Goal: Task Accomplishment & Management: Manage account settings

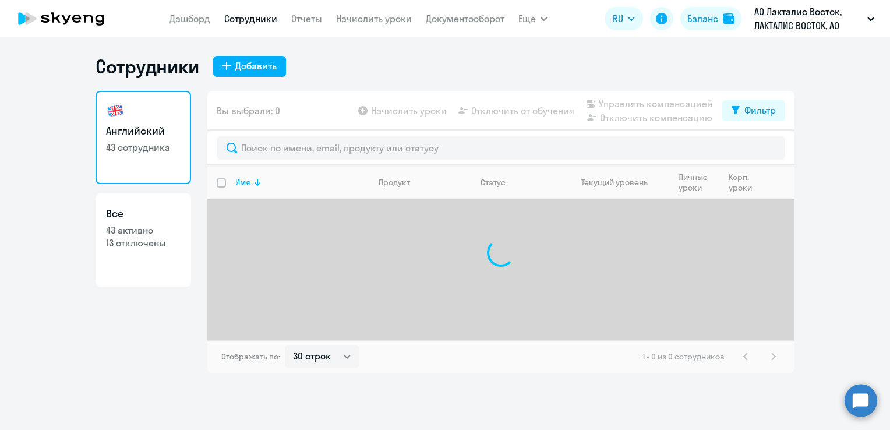
select select "30"
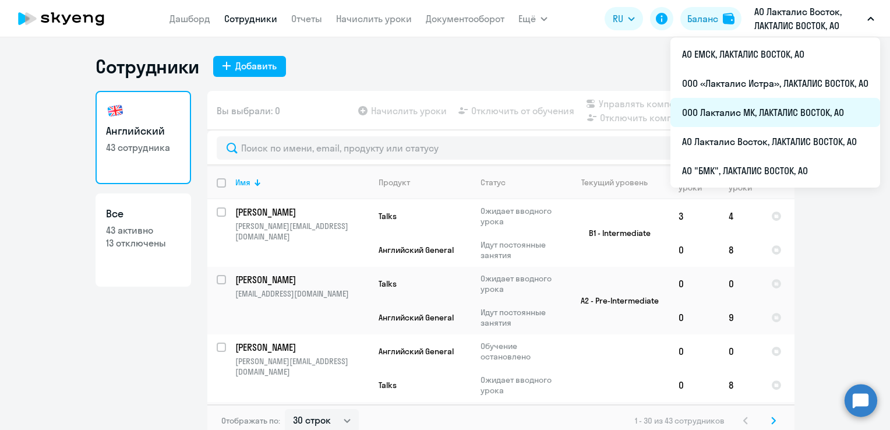
click at [766, 108] on li "ООО Лакталис МК, ЛАКТАЛИС ВОСТОК, АО" at bounding box center [776, 112] width 210 height 29
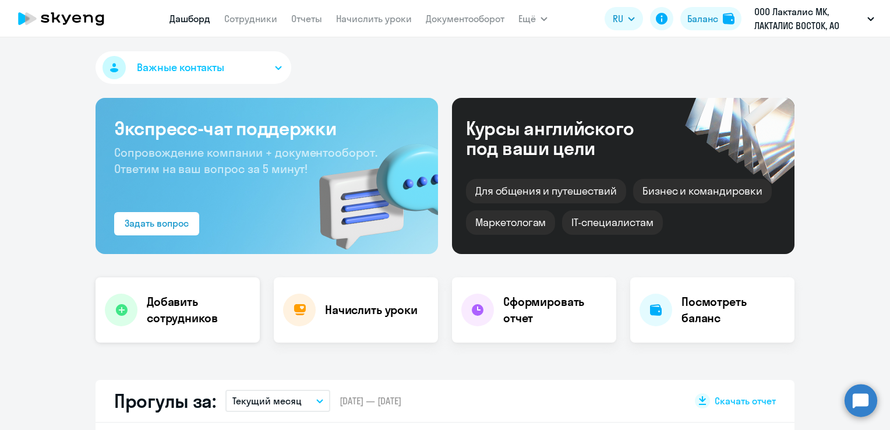
select select "30"
click at [263, 25] on app-menu-item-link "Сотрудники" at bounding box center [250, 19] width 53 height 15
click at [267, 19] on link "Сотрудники" at bounding box center [250, 19] width 53 height 12
select select "30"
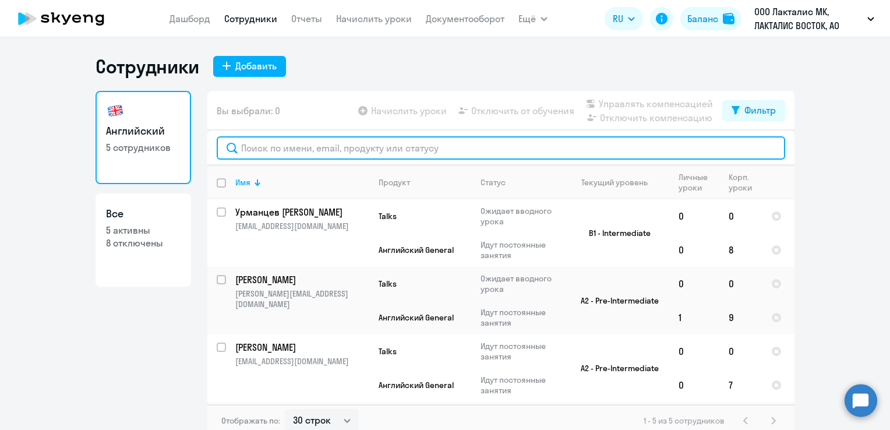
click at [301, 156] on input "text" at bounding box center [501, 147] width 569 height 23
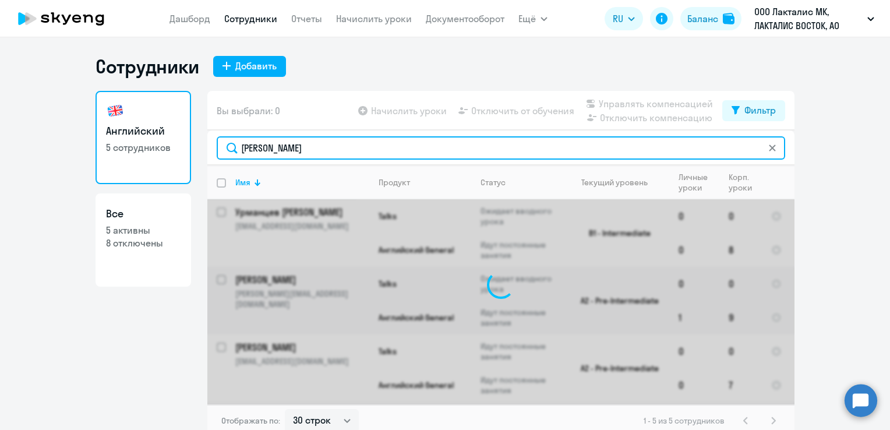
type input "[PERSON_NAME]"
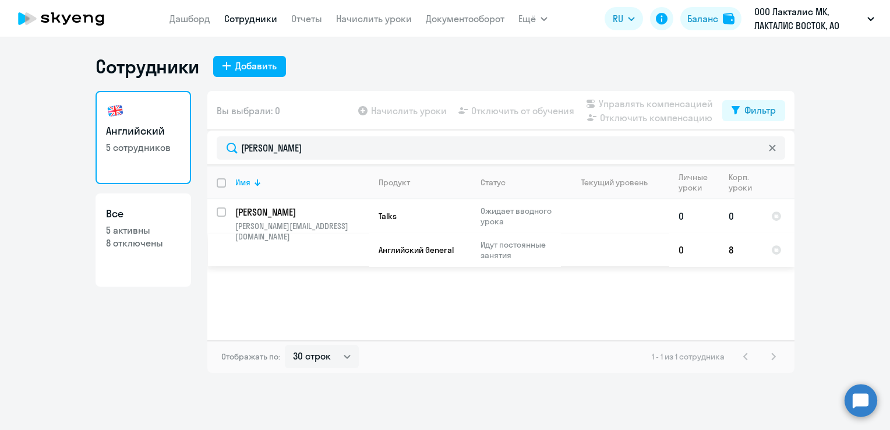
click at [289, 212] on p "[PERSON_NAME]" at bounding box center [301, 212] width 132 height 13
select select "english"
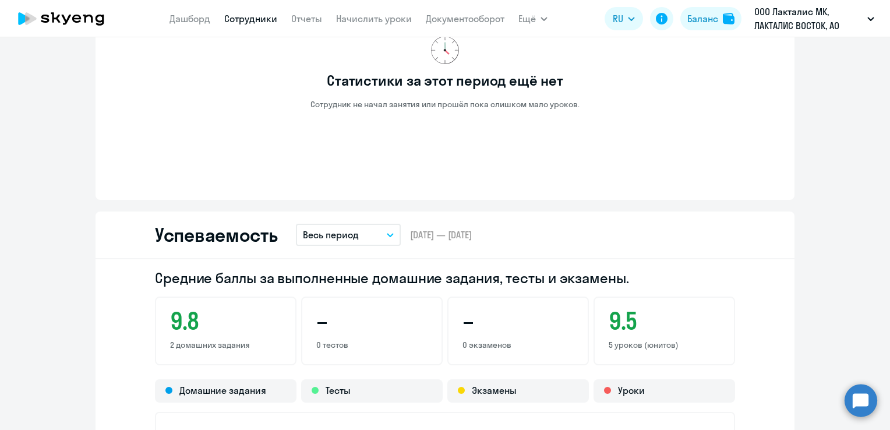
scroll to position [757, 0]
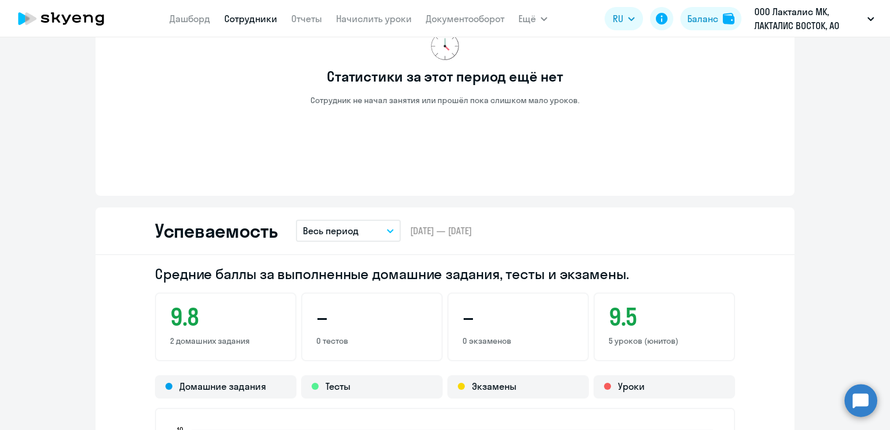
click at [380, 236] on button "Весь период" at bounding box center [348, 231] width 105 height 22
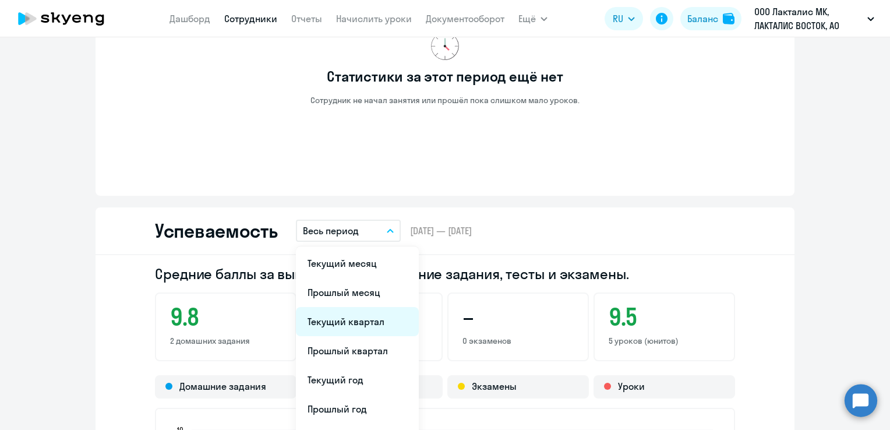
scroll to position [816, 0]
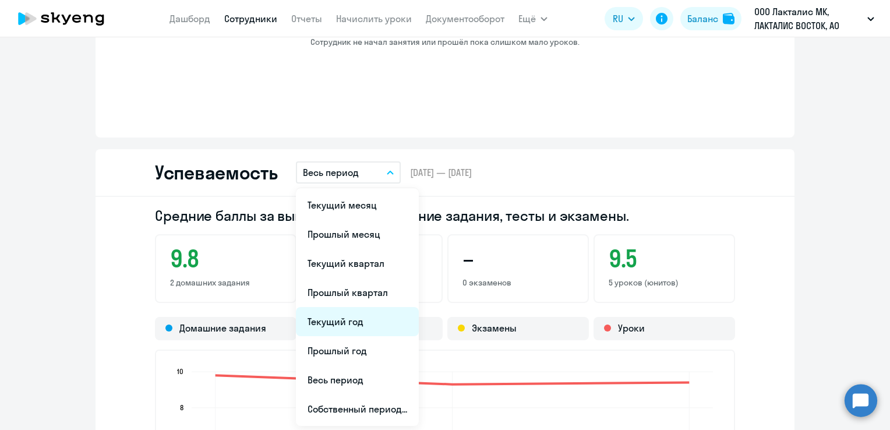
click at [354, 324] on li "Текущий год" at bounding box center [357, 321] width 123 height 29
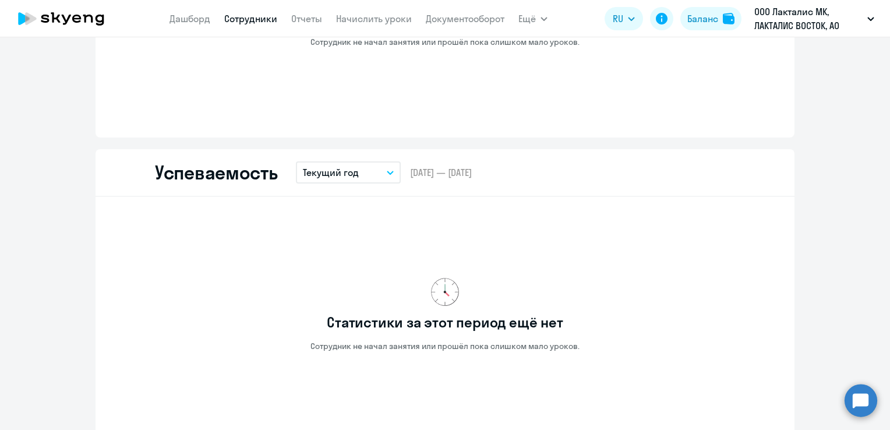
click at [393, 174] on button "Текущий год" at bounding box center [348, 172] width 105 height 22
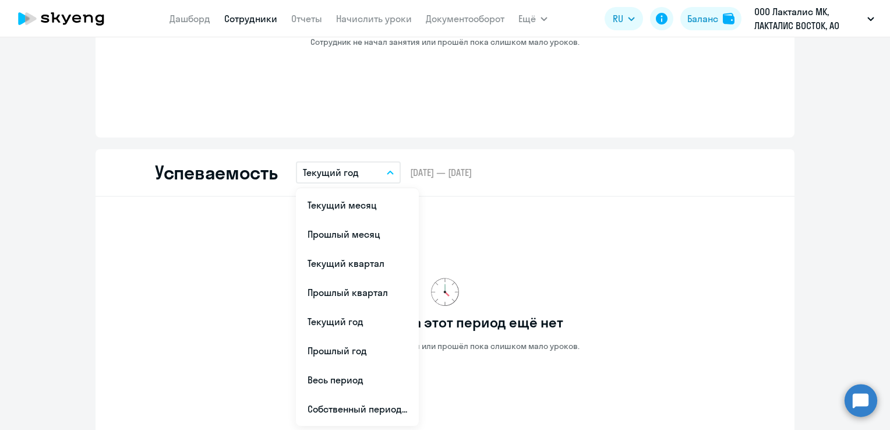
click at [504, 230] on div "Статистики за этот период ещё нет Сотрудник не начал занятия или прошёл пока сл…" at bounding box center [445, 314] width 580 height 217
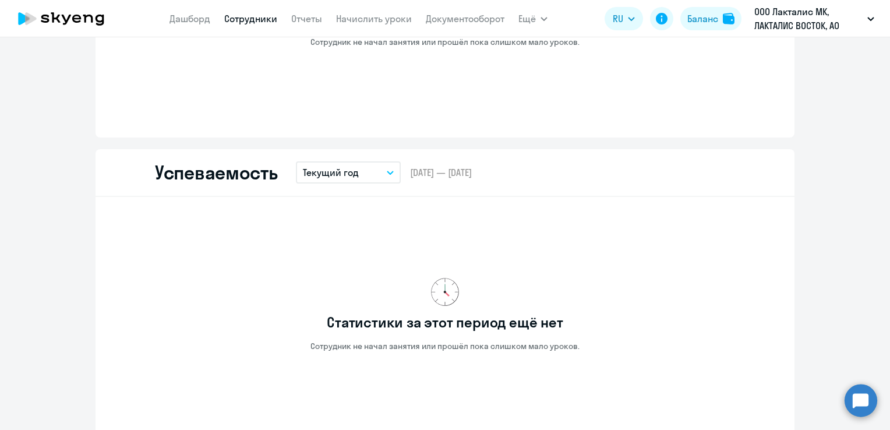
scroll to position [1049, 0]
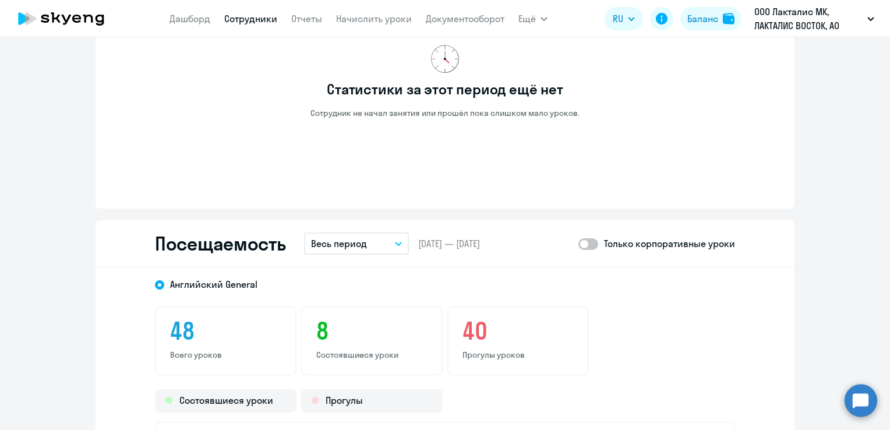
click at [388, 238] on button "Весь период" at bounding box center [356, 243] width 105 height 22
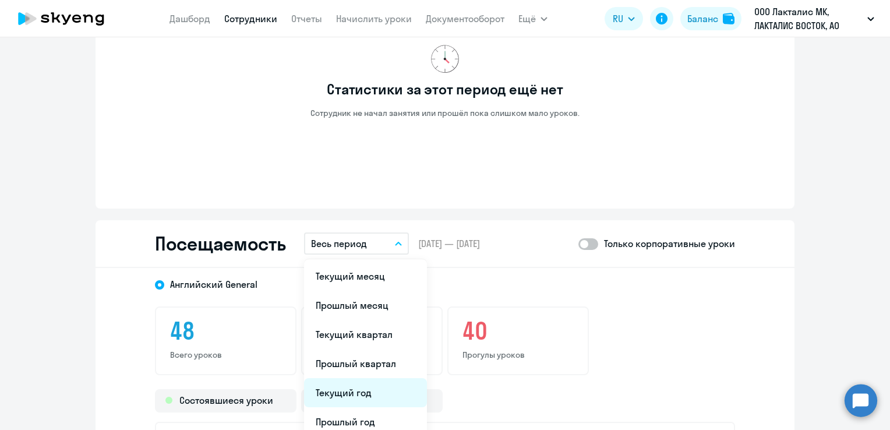
click at [350, 387] on li "Текущий год" at bounding box center [365, 392] width 123 height 29
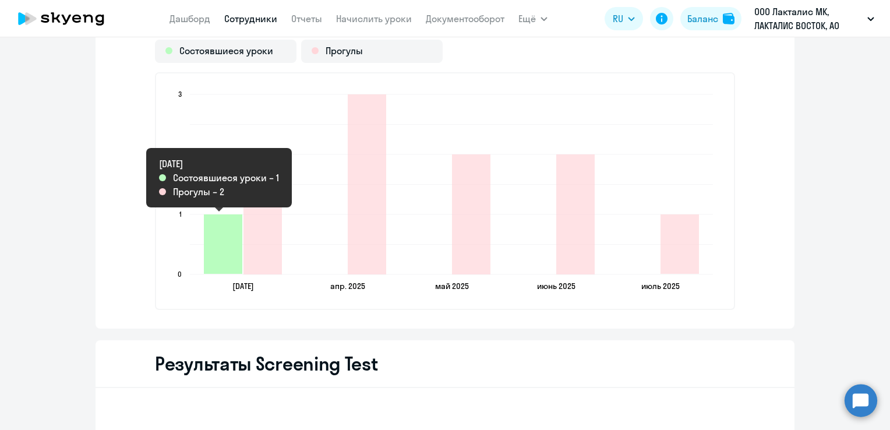
scroll to position [1165, 0]
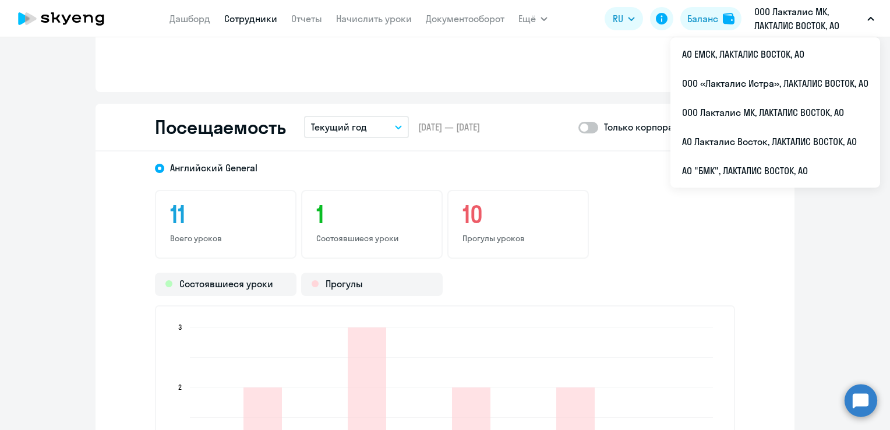
click at [558, 284] on div "Состоявшиеся уроки Прогулы" at bounding box center [445, 284] width 580 height 23
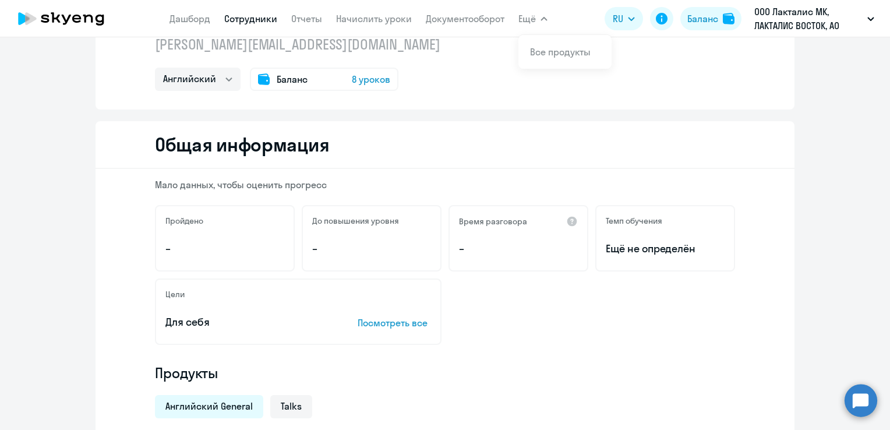
scroll to position [0, 0]
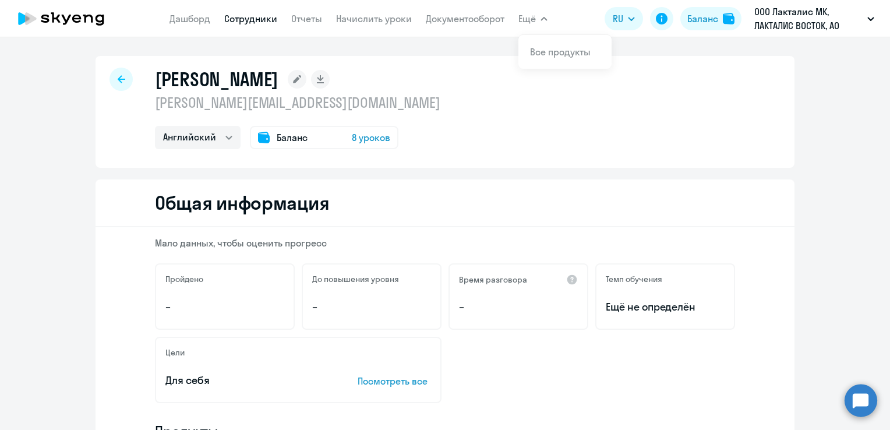
click at [370, 10] on nav "[PERSON_NAME] Отчеты Начислить уроки Документооборот" at bounding box center [337, 18] width 335 height 23
click at [369, 15] on link "Начислить уроки" at bounding box center [374, 19] width 76 height 12
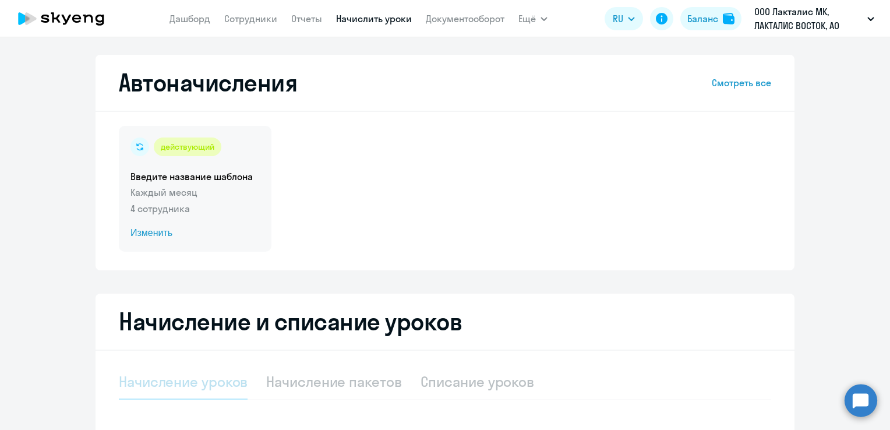
select select "10"
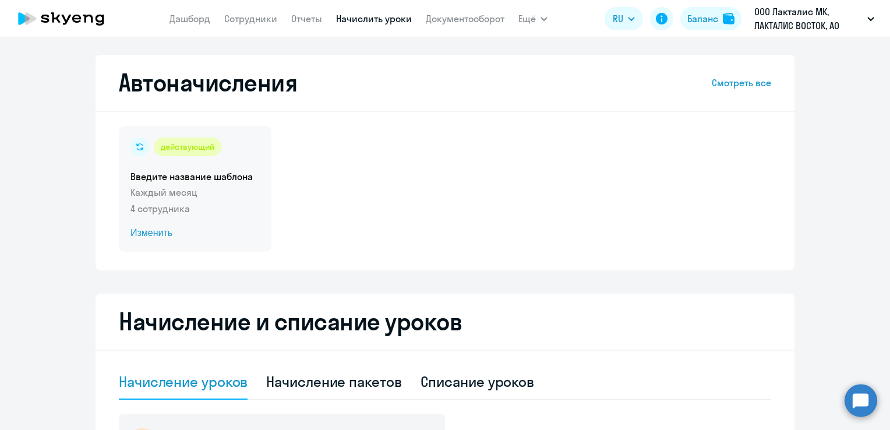
click at [158, 232] on span "Изменить" at bounding box center [195, 233] width 129 height 14
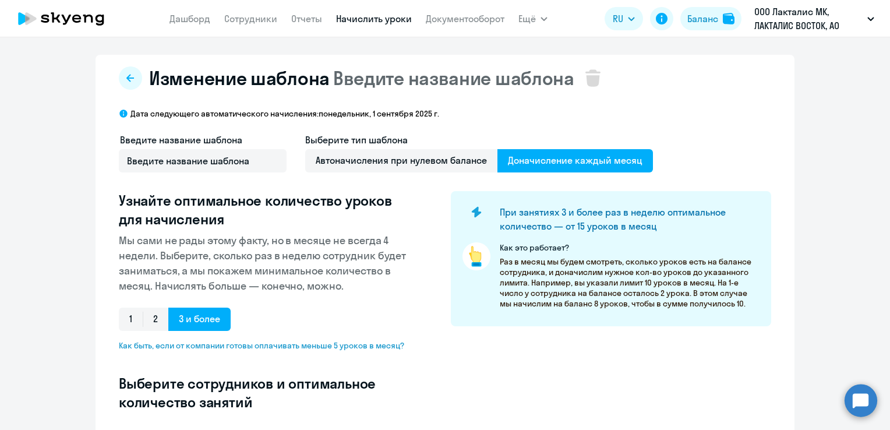
select select "10"
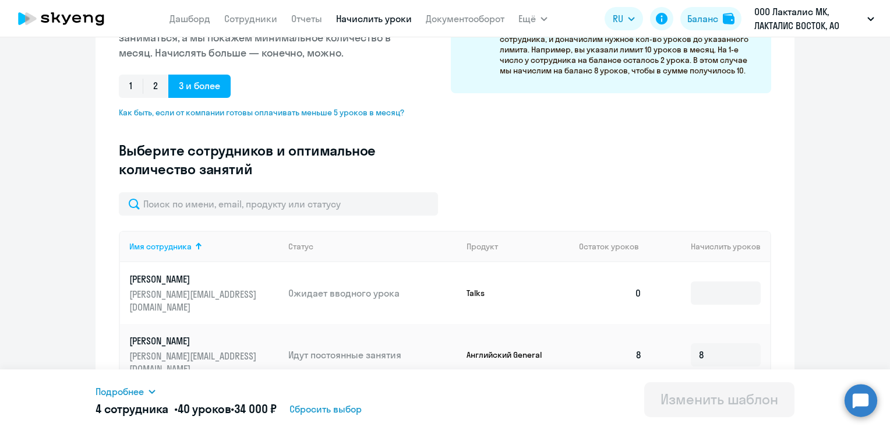
scroll to position [408, 0]
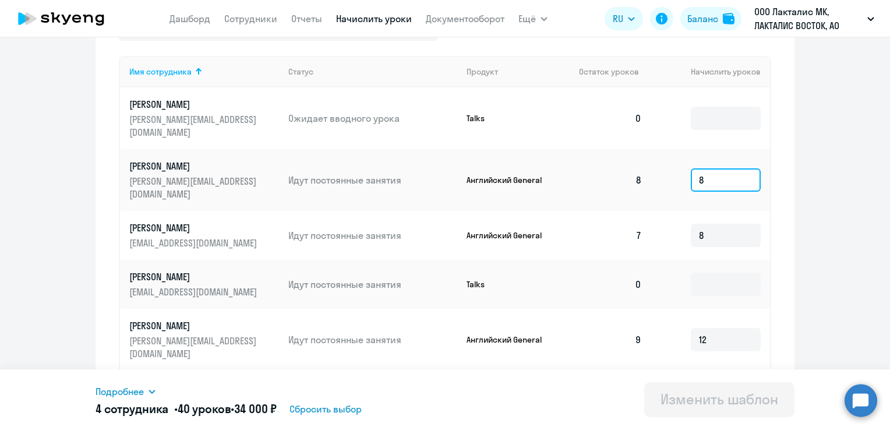
drag, startPoint x: 702, startPoint y: 158, endPoint x: 692, endPoint y: 160, distance: 10.1
click at [693, 168] on input "8" at bounding box center [726, 179] width 70 height 23
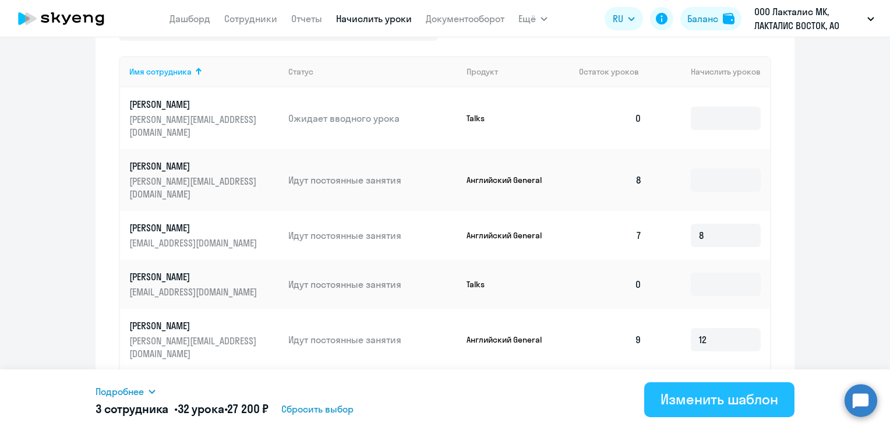
click at [684, 404] on div "Изменить шаблон" at bounding box center [720, 399] width 118 height 19
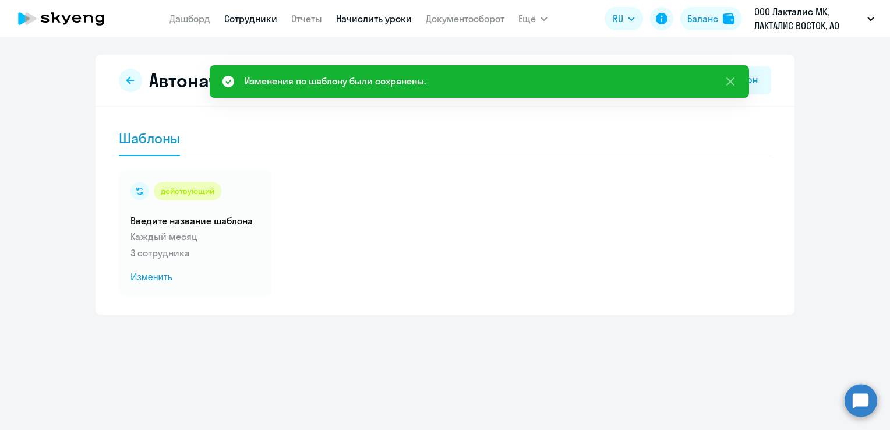
click at [268, 17] on link "Сотрудники" at bounding box center [250, 19] width 53 height 12
select select "30"
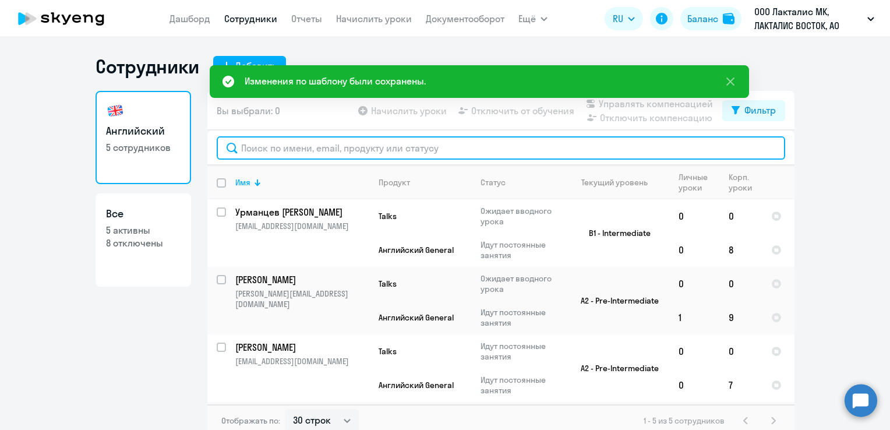
click at [277, 144] on input "text" at bounding box center [501, 147] width 569 height 23
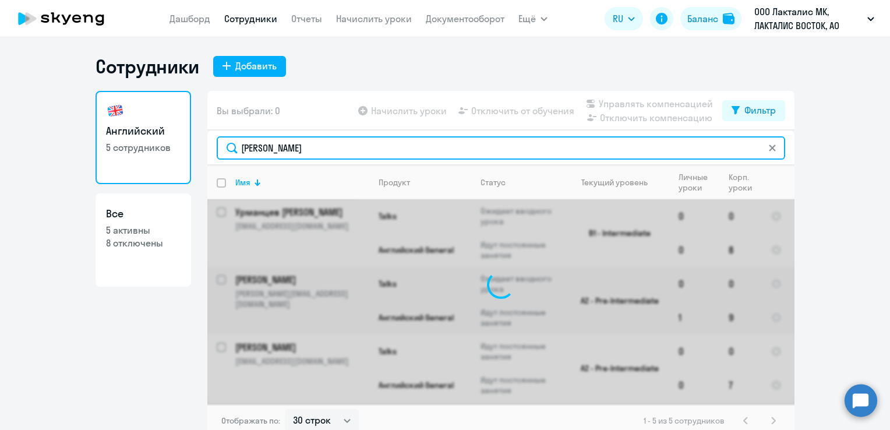
type input "[PERSON_NAME]"
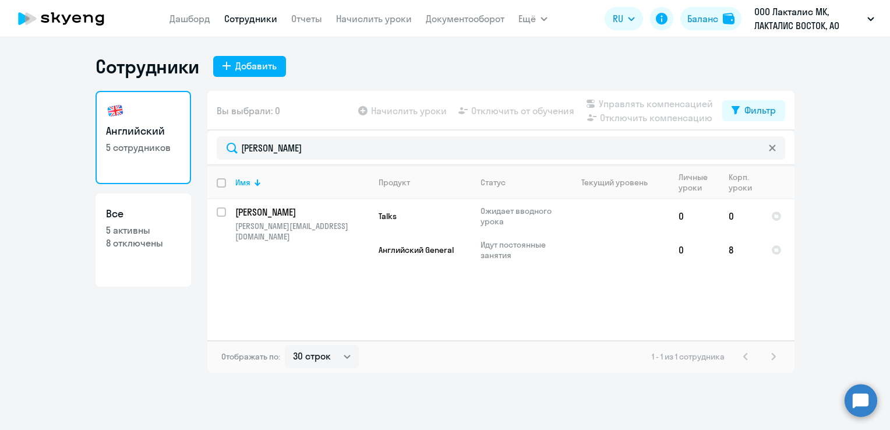
click at [413, 110] on app-table-action-button "Начислить уроки" at bounding box center [401, 111] width 91 height 14
click at [542, 110] on app-table-action-button "Отключить от обучения" at bounding box center [515, 111] width 118 height 14
click at [217, 204] on div at bounding box center [222, 212] width 28 height 28
checkbox input "true"
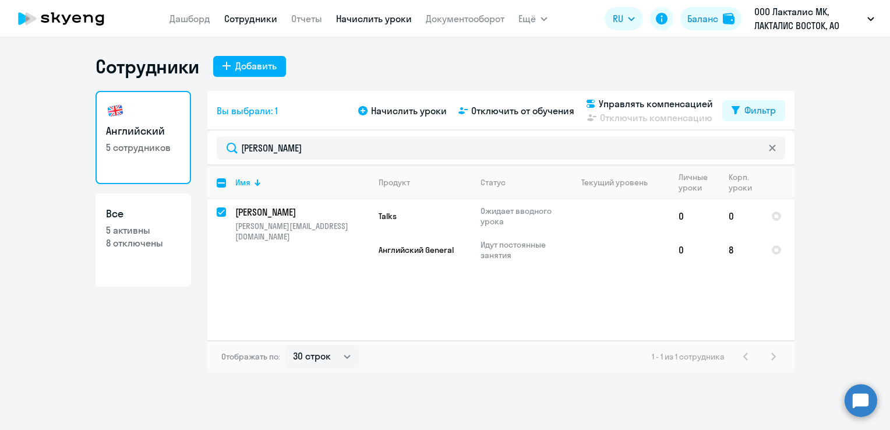
click at [373, 22] on link "Начислить уроки" at bounding box center [374, 19] width 76 height 12
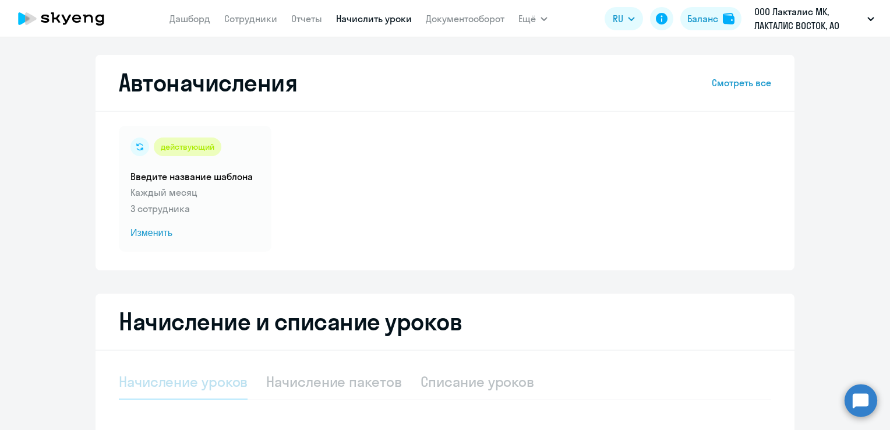
select select "10"
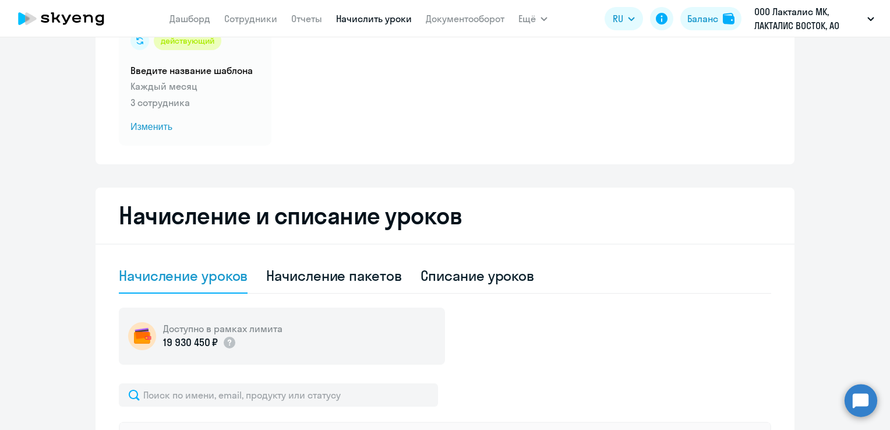
scroll to position [233, 0]
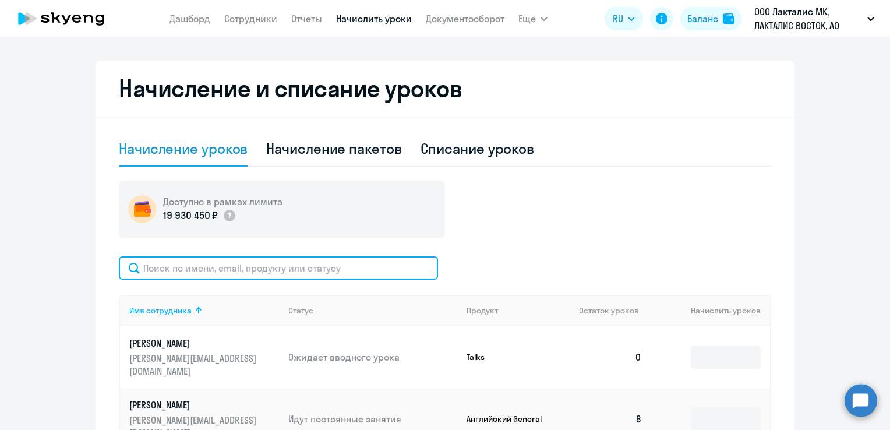
click at [247, 272] on input "text" at bounding box center [278, 267] width 319 height 23
type input "[PERSON_NAME]"
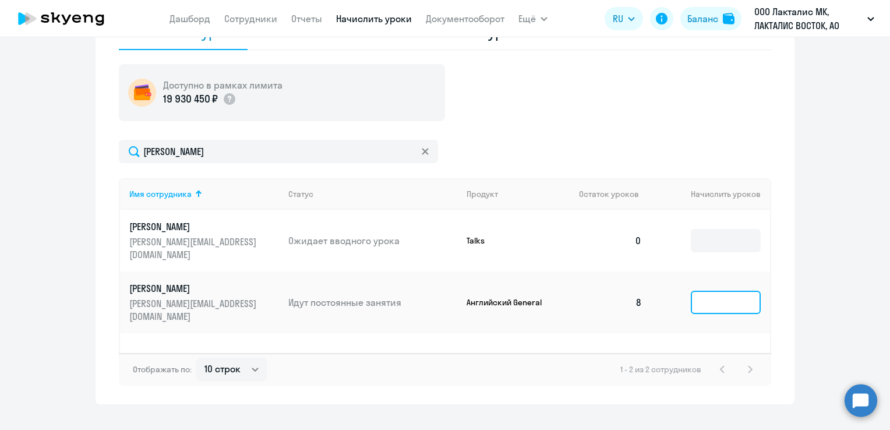
click at [703, 291] on input at bounding box center [726, 302] width 70 height 23
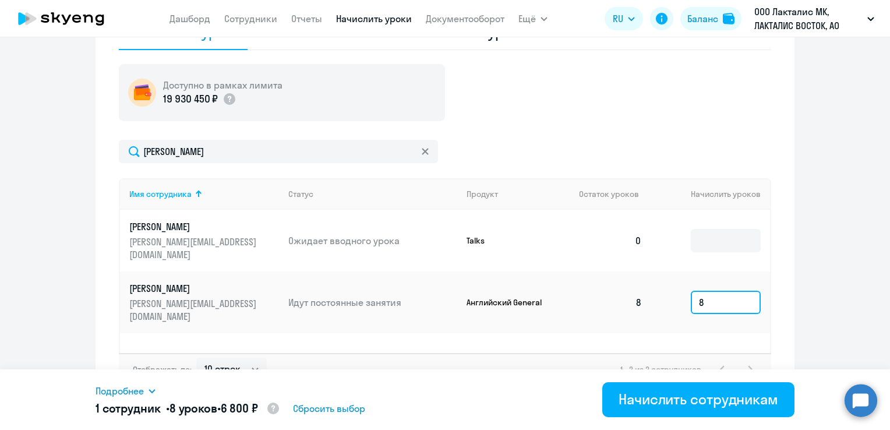
type input "8"
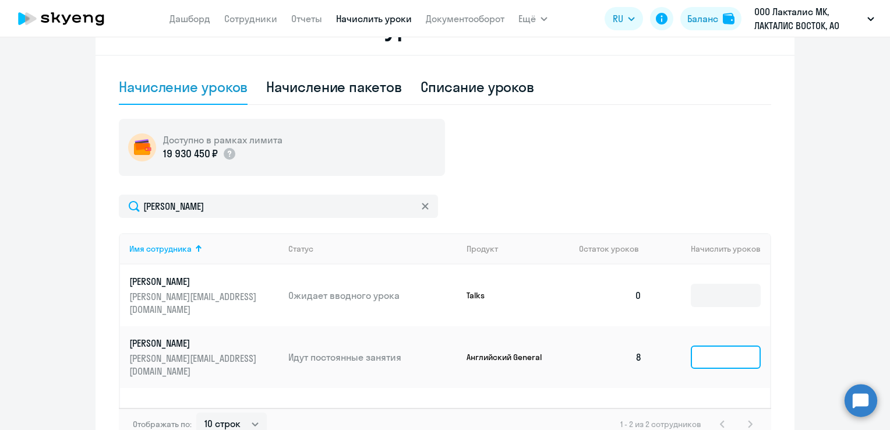
scroll to position [254, 0]
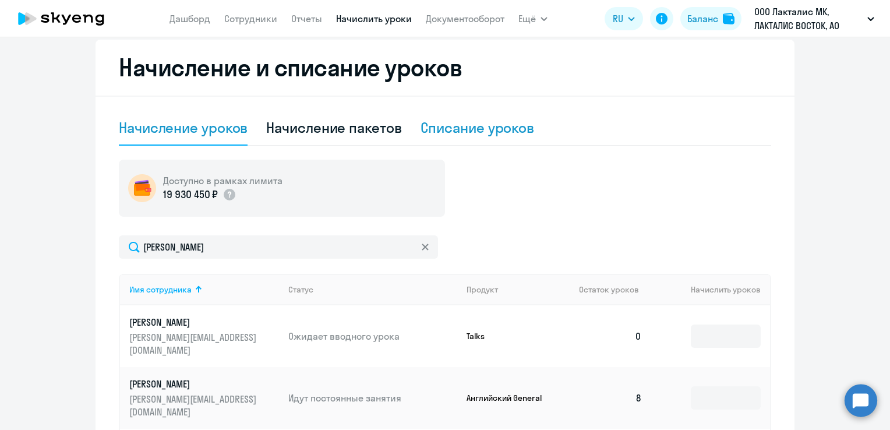
click at [453, 122] on div "Списание уроков" at bounding box center [478, 127] width 114 height 19
select select "10"
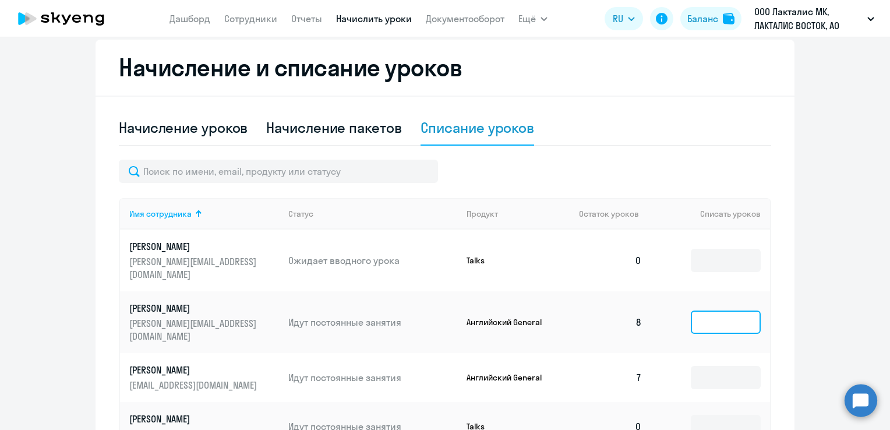
click at [711, 311] on input at bounding box center [726, 322] width 70 height 23
type input "8"
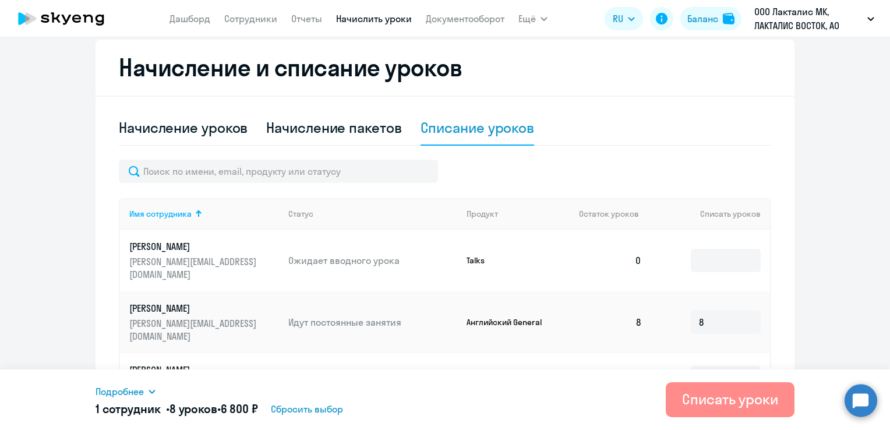
click at [705, 397] on div "Списать уроки" at bounding box center [730, 399] width 96 height 19
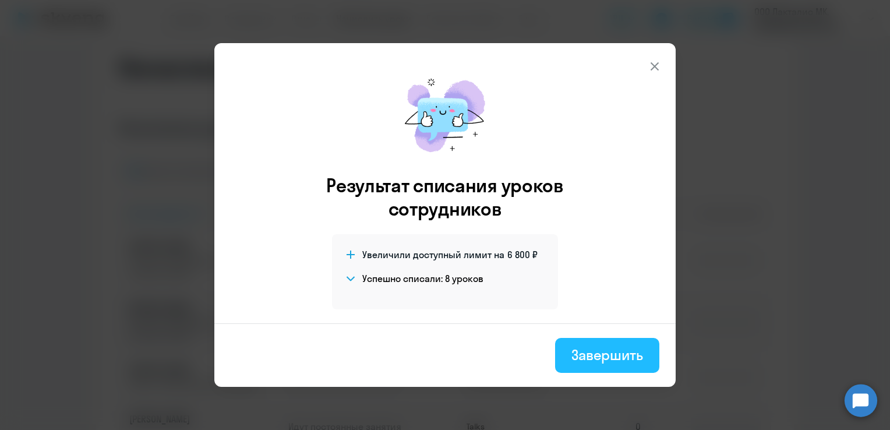
click at [598, 365] on button "Завершить" at bounding box center [607, 355] width 104 height 35
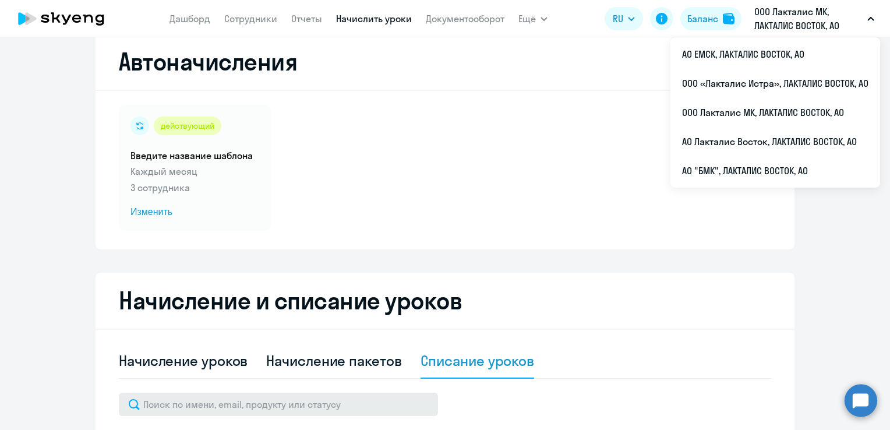
scroll to position [0, 0]
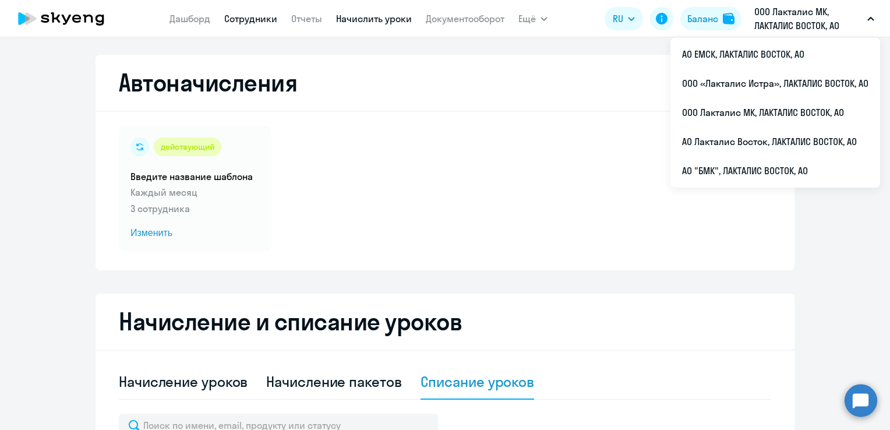
drag, startPoint x: 262, startPoint y: 26, endPoint x: 259, endPoint y: 20, distance: 6.5
click at [260, 23] on nav "[PERSON_NAME] Отчеты Начислить уроки Документооборот" at bounding box center [337, 18] width 335 height 23
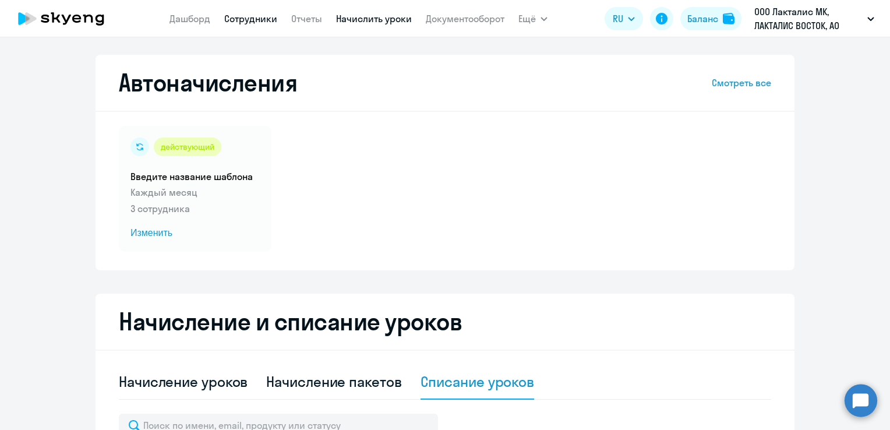
click at [259, 20] on link "Сотрудники" at bounding box center [250, 19] width 53 height 12
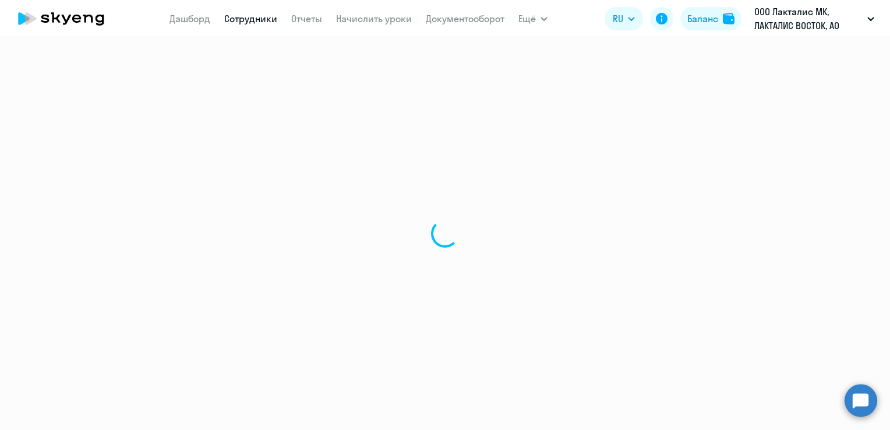
select select "30"
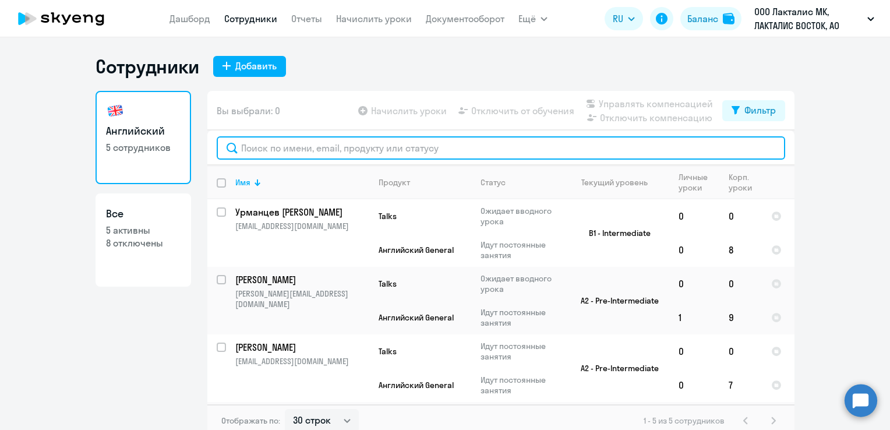
click at [296, 150] on input "text" at bounding box center [501, 147] width 569 height 23
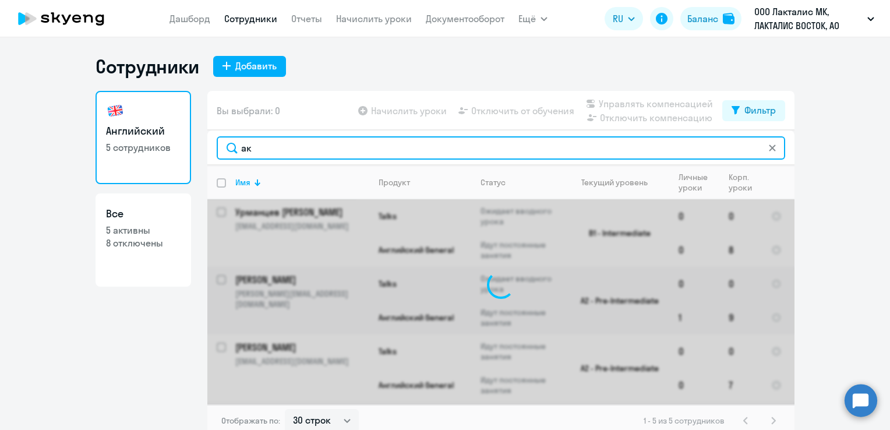
type input "[PERSON_NAME]"
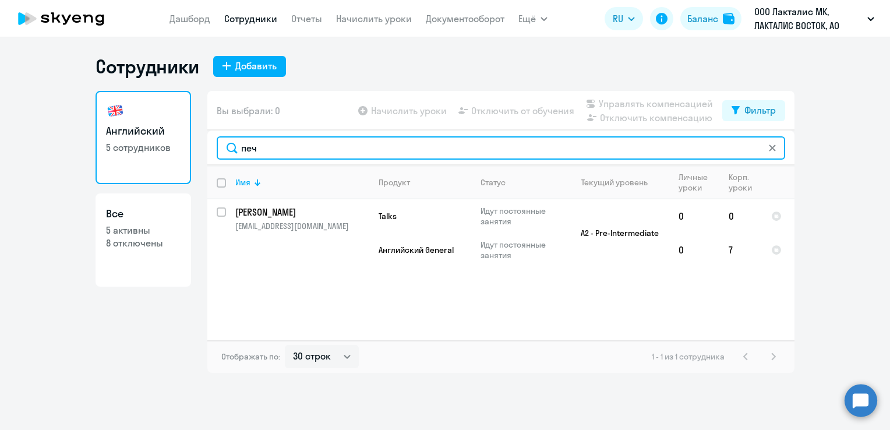
type input "печ"
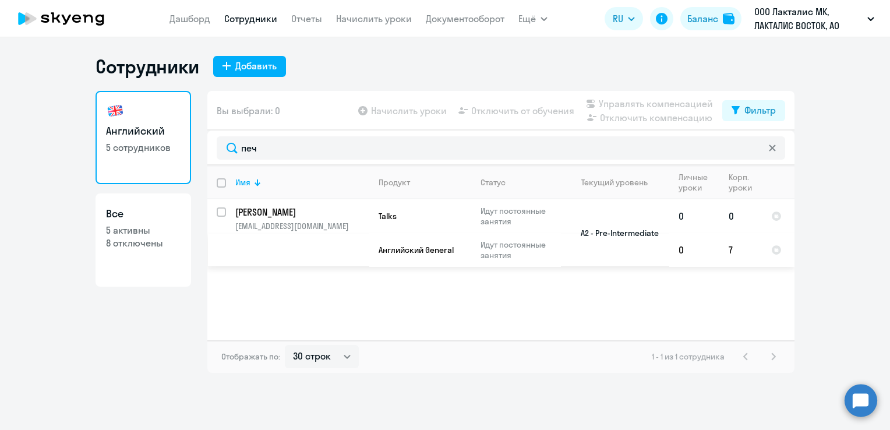
click at [258, 211] on p "[PERSON_NAME]" at bounding box center [301, 212] width 132 height 13
select select "english"
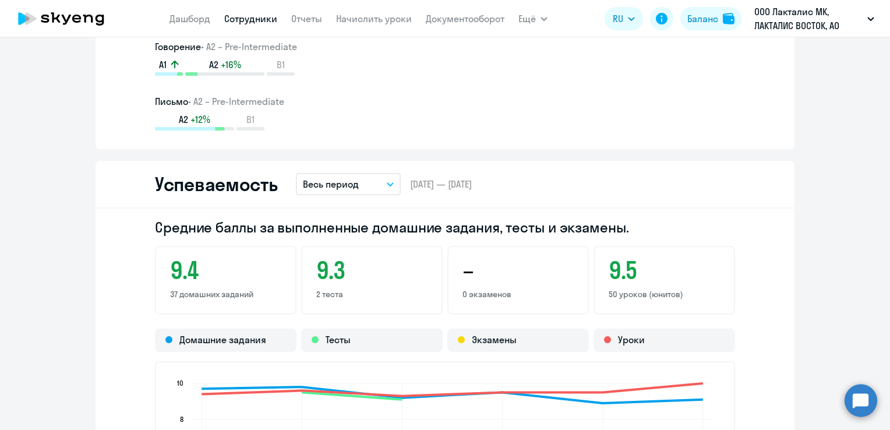
scroll to position [932, 0]
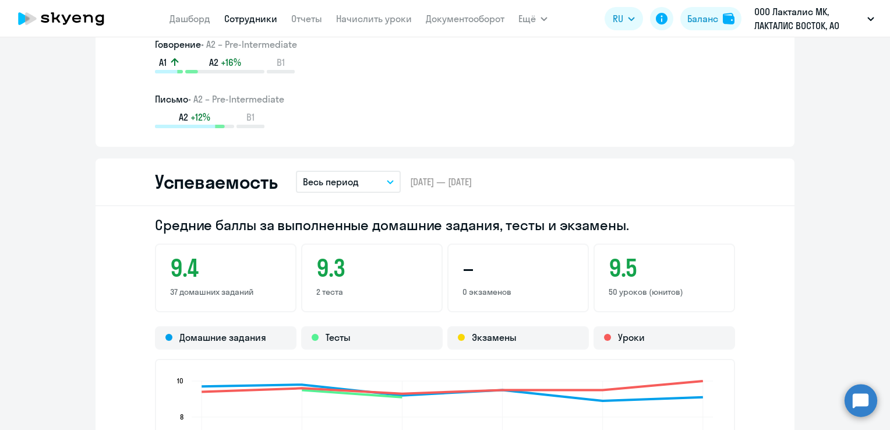
click at [382, 181] on button "Весь период" at bounding box center [348, 182] width 105 height 22
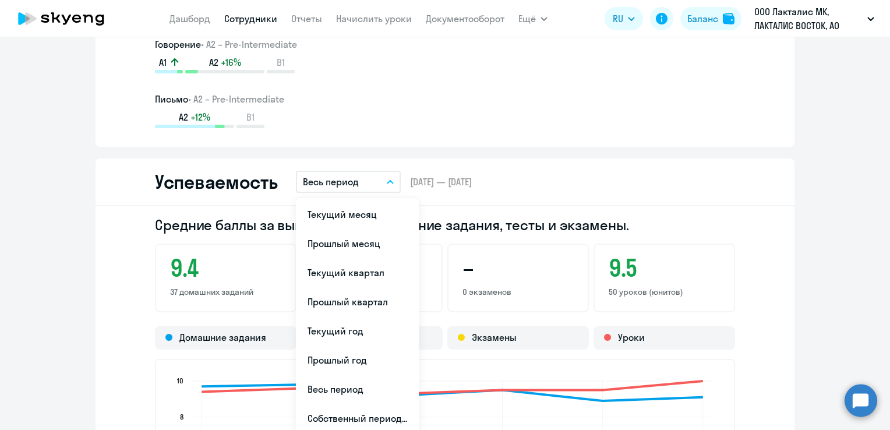
click at [387, 181] on icon "button" at bounding box center [390, 182] width 7 height 4
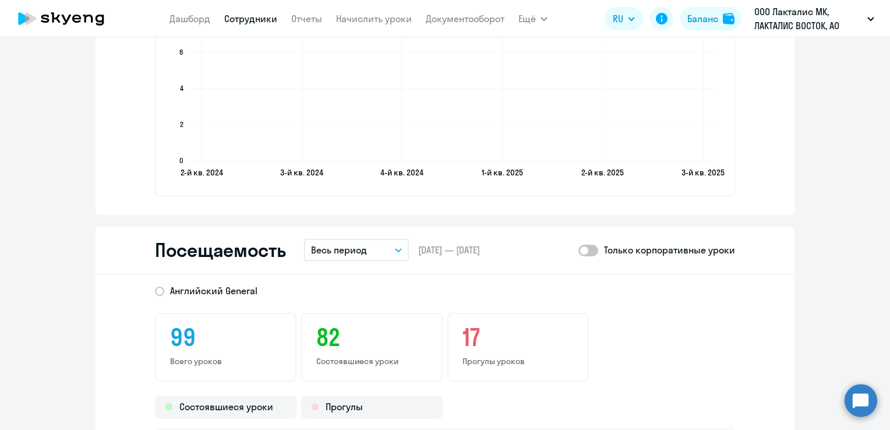
scroll to position [1398, 0]
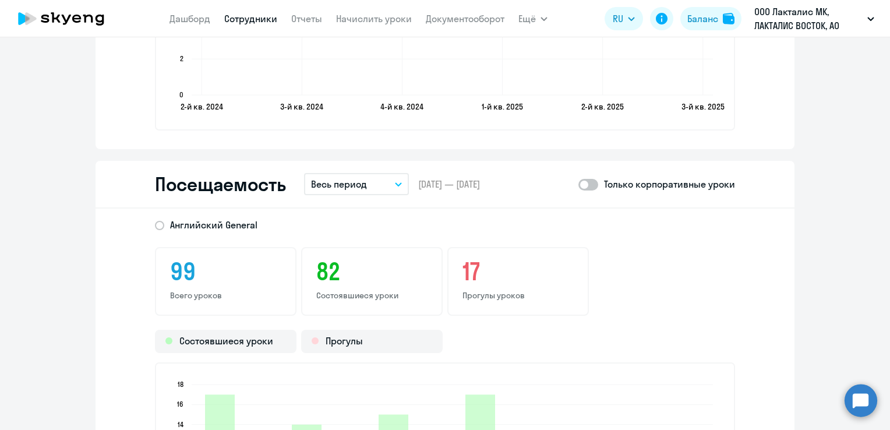
click at [396, 183] on icon "button" at bounding box center [399, 184] width 6 height 3
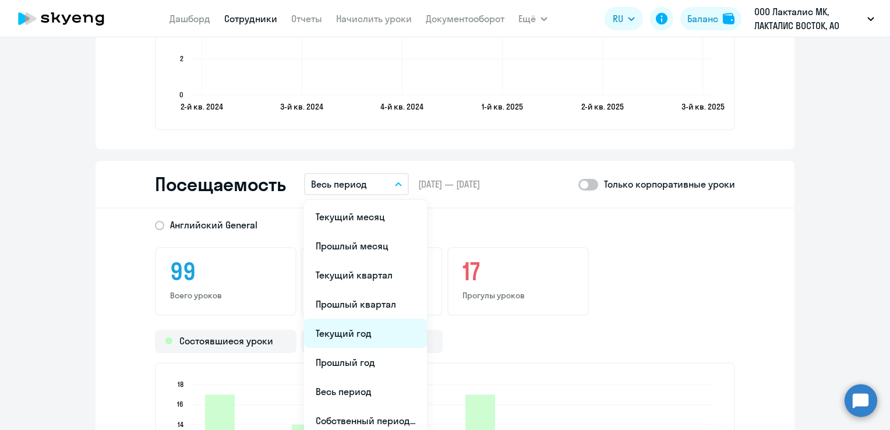
click at [345, 333] on li "Текущий год" at bounding box center [365, 333] width 123 height 29
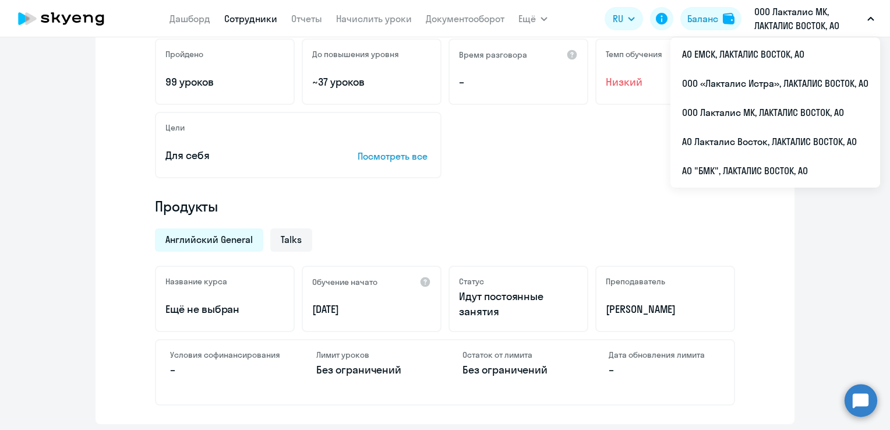
scroll to position [117, 0]
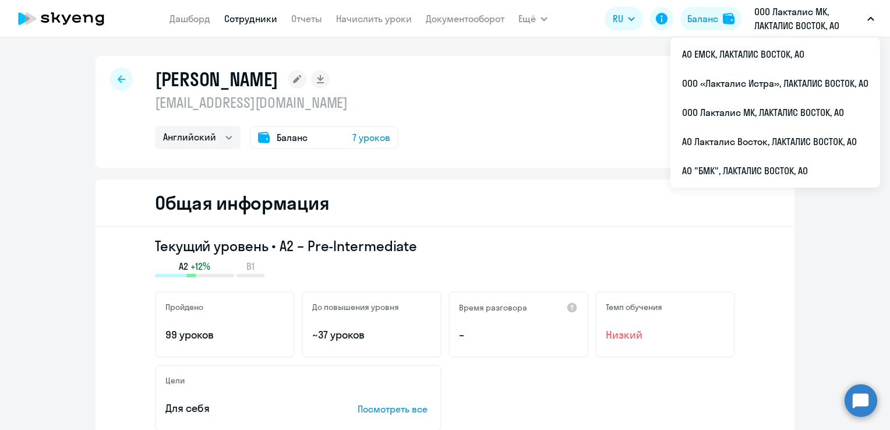
select select "30"
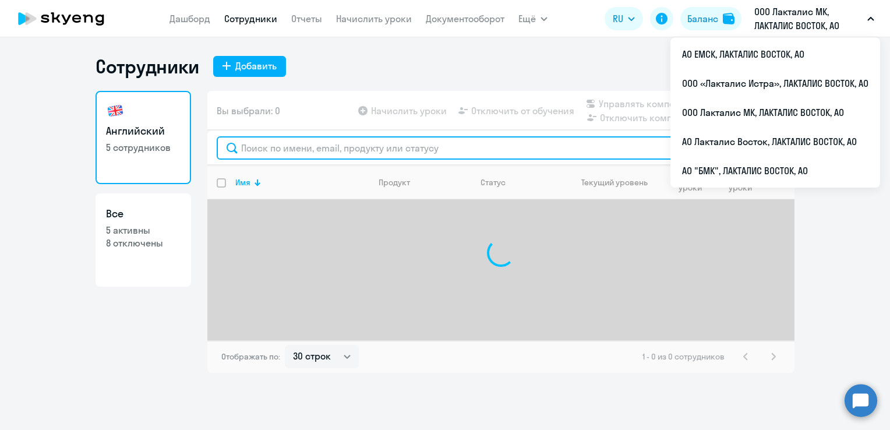
click at [273, 146] on input "text" at bounding box center [501, 147] width 569 height 23
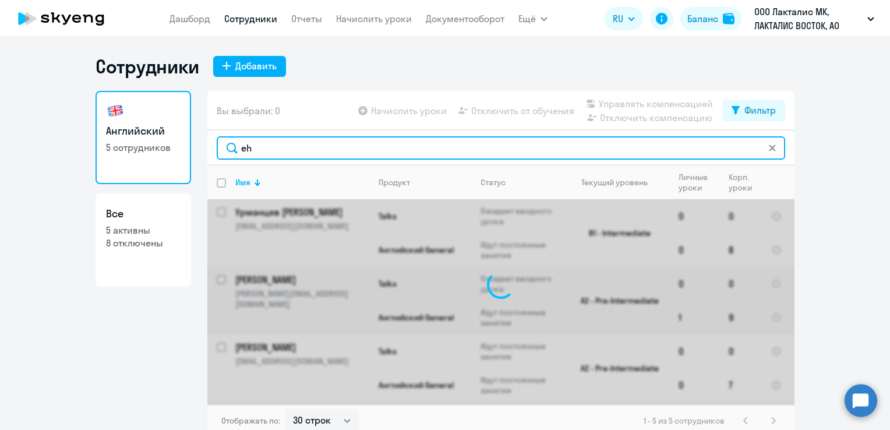
type input "e"
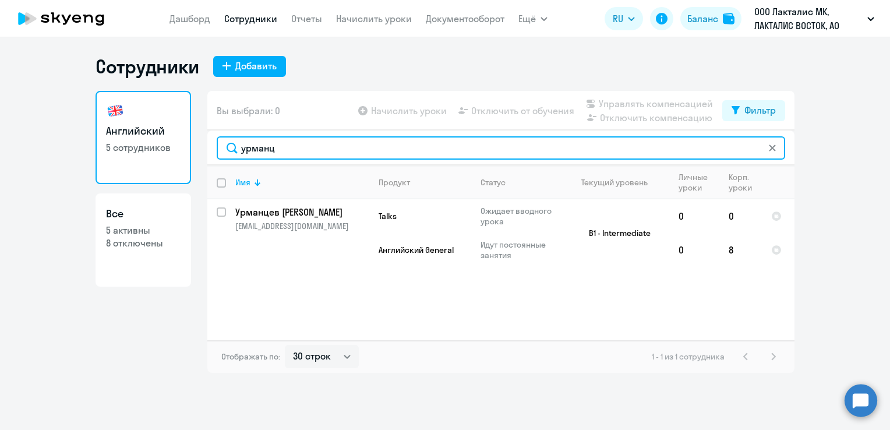
type input "урманц"
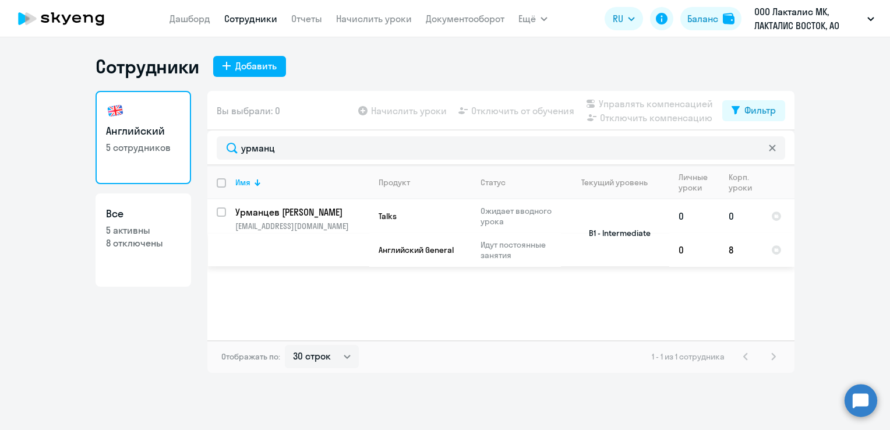
click at [249, 207] on p "Урманцев [PERSON_NAME]" at bounding box center [301, 212] width 132 height 13
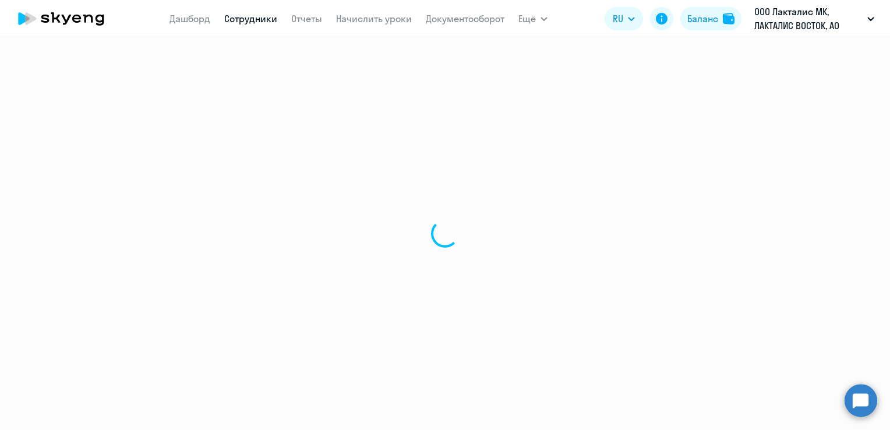
select select "english"
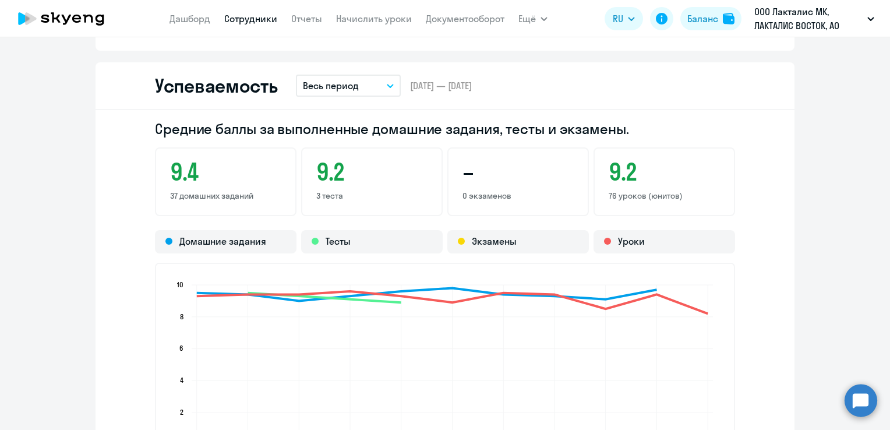
scroll to position [991, 0]
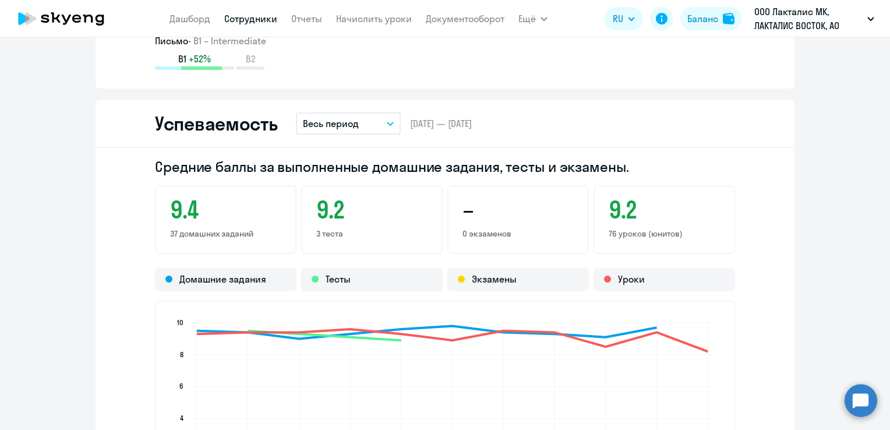
click at [387, 122] on icon "button" at bounding box center [390, 124] width 7 height 4
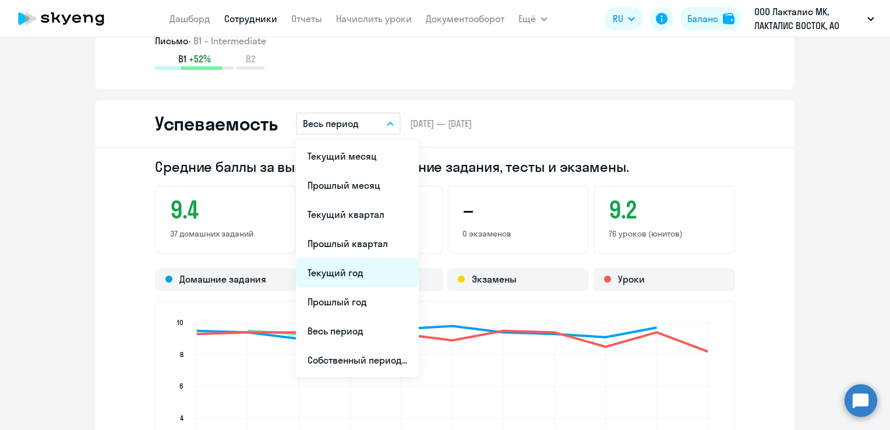
click at [347, 263] on li "Текущий год" at bounding box center [357, 272] width 123 height 29
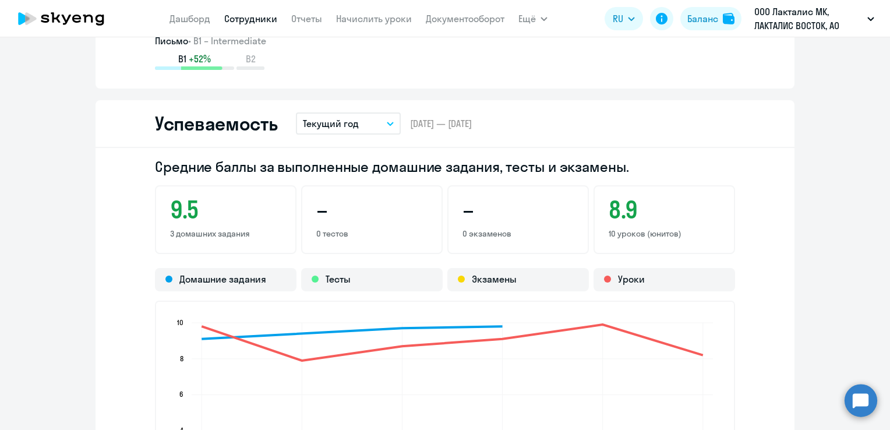
scroll to position [1398, 0]
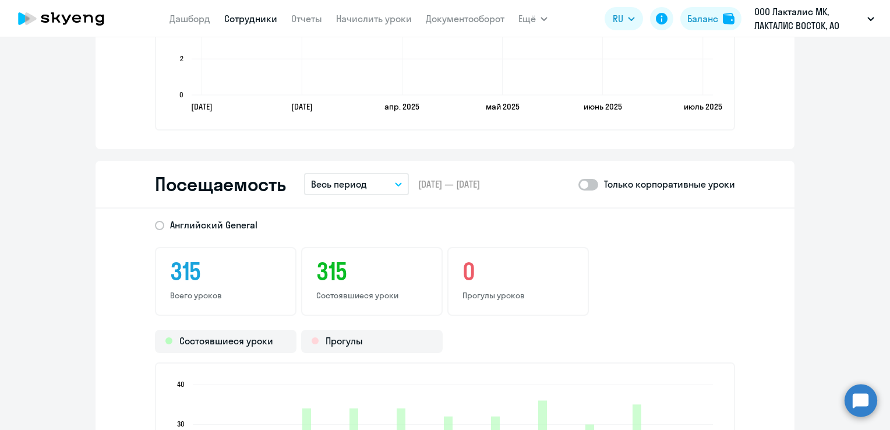
click at [396, 179] on button "Весь период" at bounding box center [356, 184] width 105 height 22
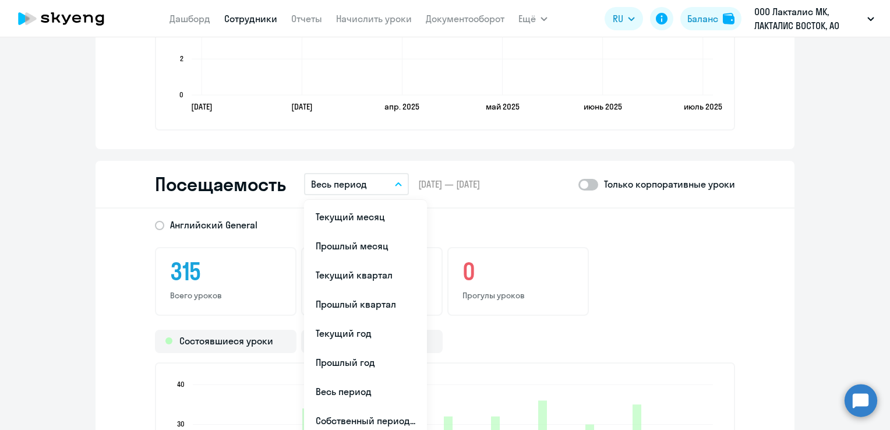
drag, startPoint x: 369, startPoint y: 219, endPoint x: 364, endPoint y: 320, distance: 101.0
click at [364, 318] on ul "Текущий месяц Прошлый месяц Текущий квартал [GEOGRAPHIC_DATA] квартал [GEOGRAPH…" at bounding box center [365, 319] width 123 height 238
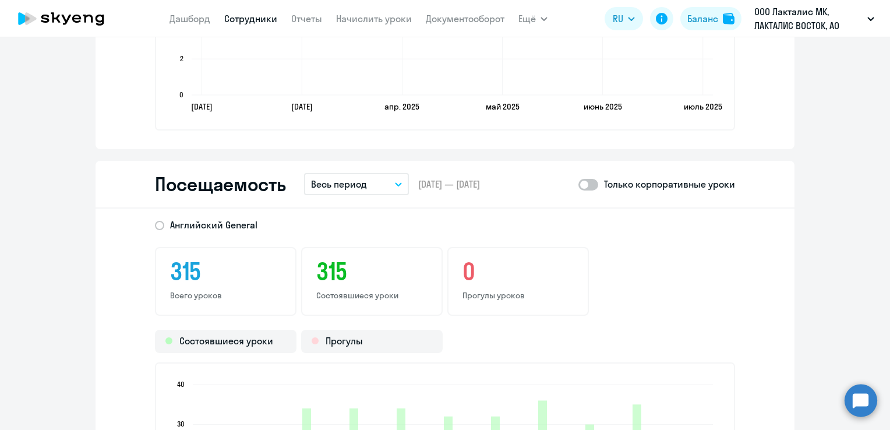
click at [401, 192] on button "Весь период" at bounding box center [356, 184] width 105 height 22
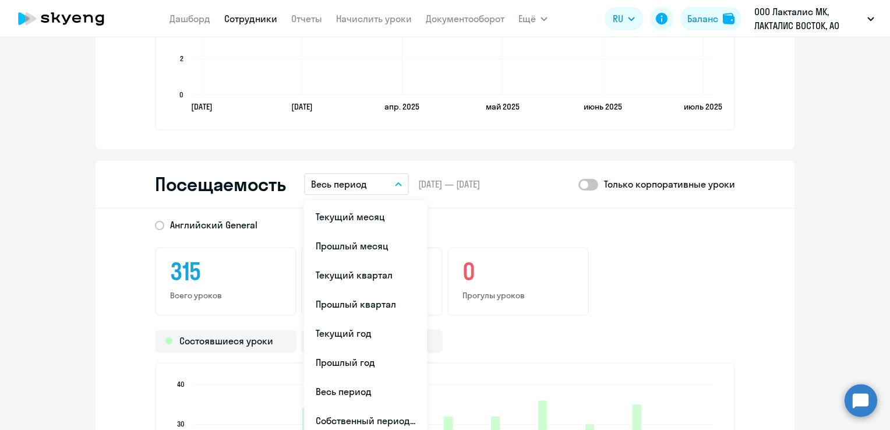
click at [394, 180] on button "Весь период" at bounding box center [356, 184] width 105 height 22
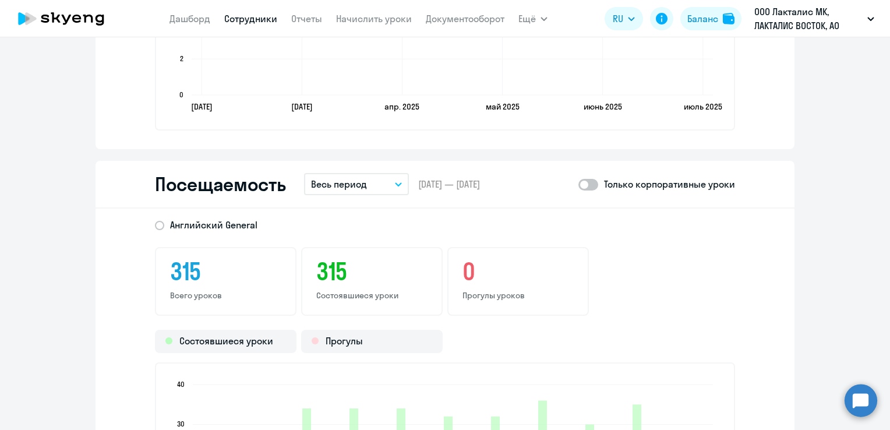
click at [394, 179] on button "Весь период" at bounding box center [356, 184] width 105 height 22
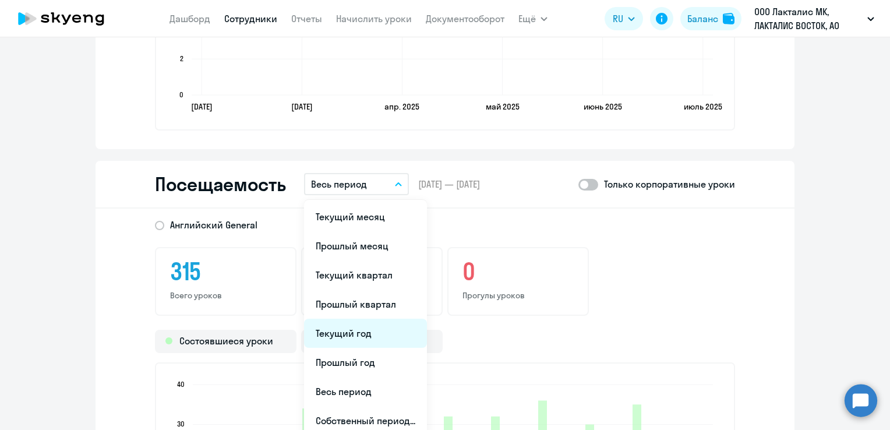
drag, startPoint x: 349, startPoint y: 388, endPoint x: 372, endPoint y: 334, distance: 58.8
click at [372, 334] on ul "Текущий месяц Прошлый месяц Текущий квартал [GEOGRAPHIC_DATA] квартал [GEOGRAPH…" at bounding box center [365, 319] width 123 height 238
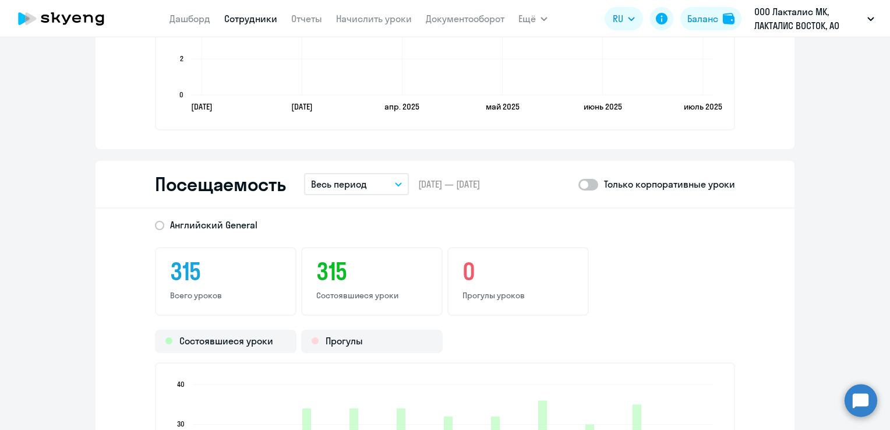
click at [396, 186] on button "Весь период" at bounding box center [356, 184] width 105 height 22
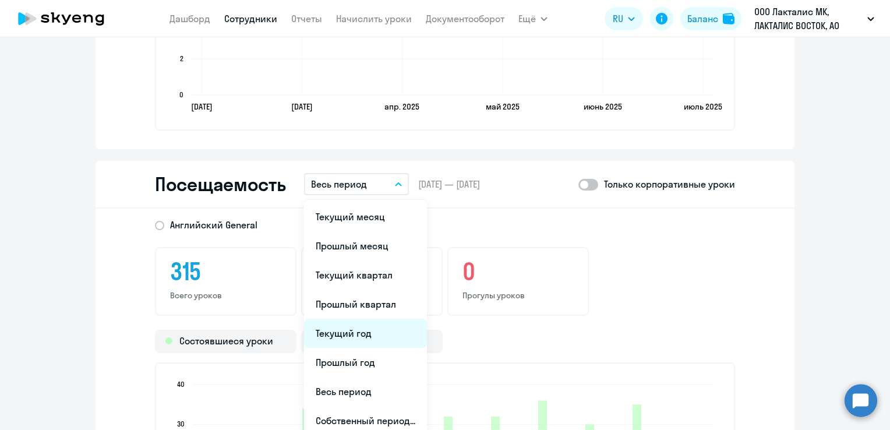
click at [347, 333] on li "Текущий год" at bounding box center [365, 333] width 123 height 29
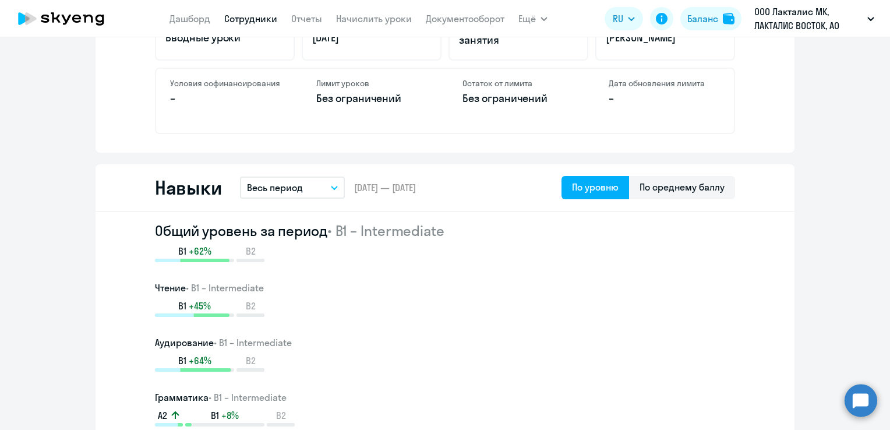
scroll to position [58, 0]
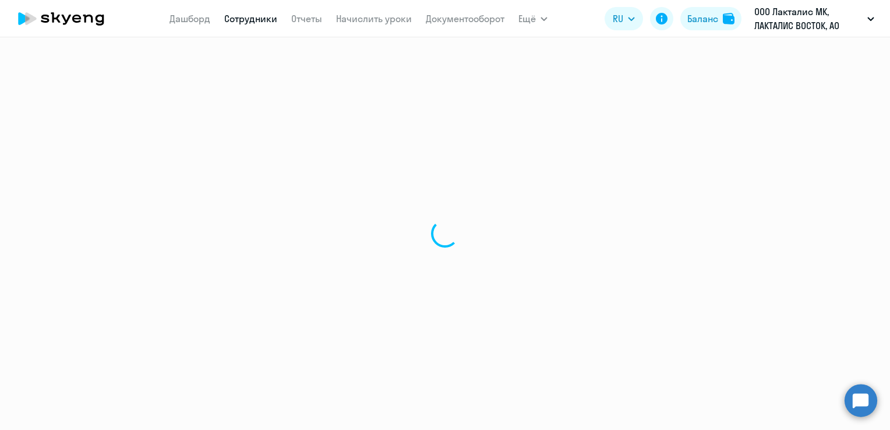
select select "30"
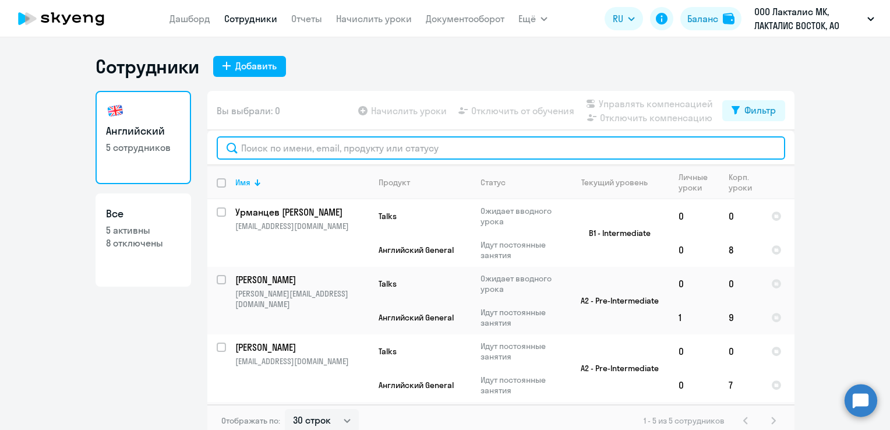
click at [284, 148] on input "text" at bounding box center [501, 147] width 569 height 23
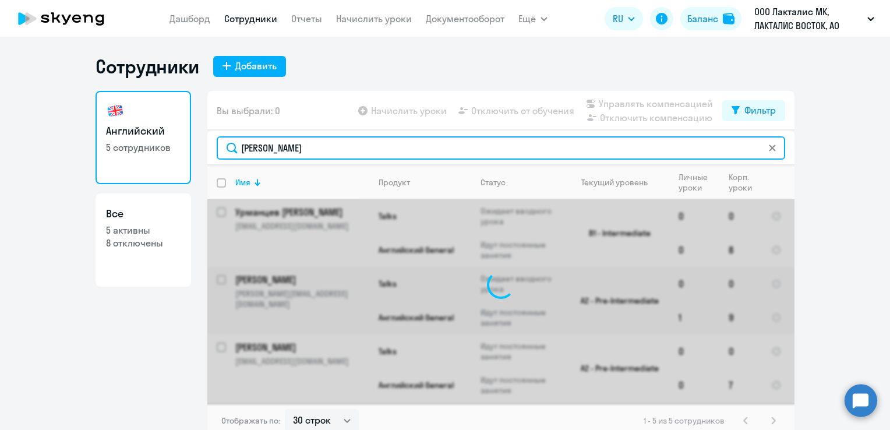
type input "[PERSON_NAME]"
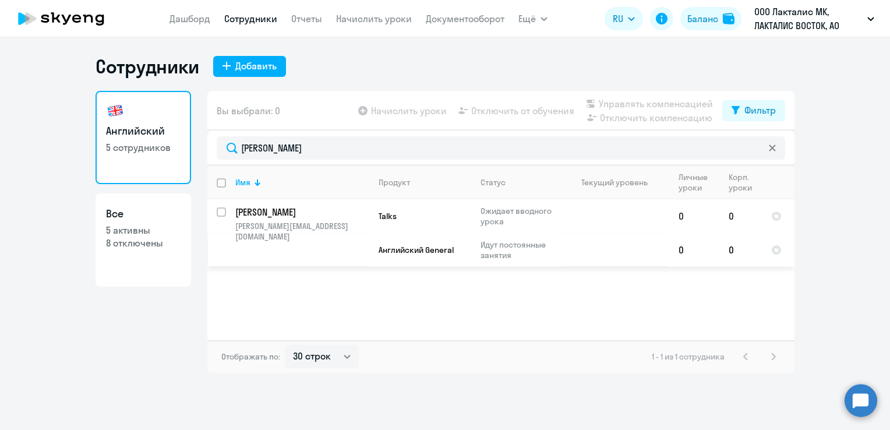
click at [249, 215] on p "[PERSON_NAME]" at bounding box center [301, 212] width 132 height 13
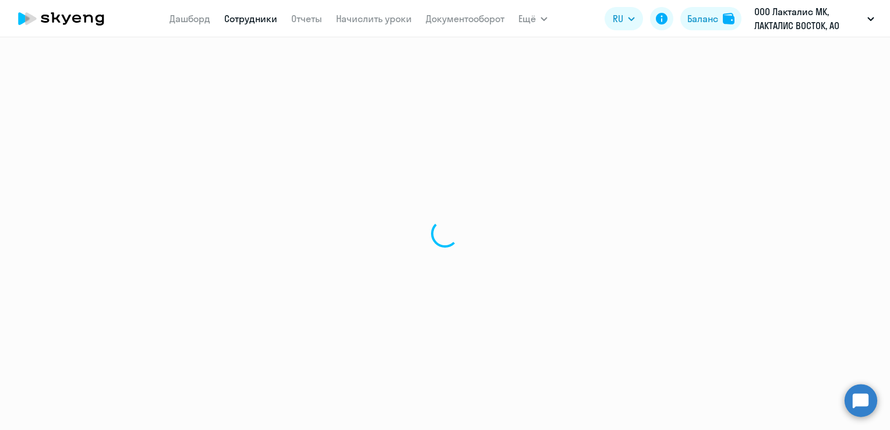
select select "english"
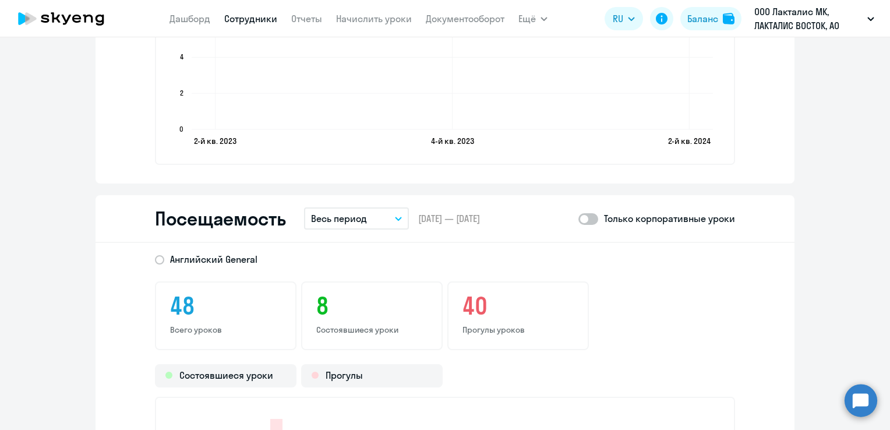
scroll to position [1282, 0]
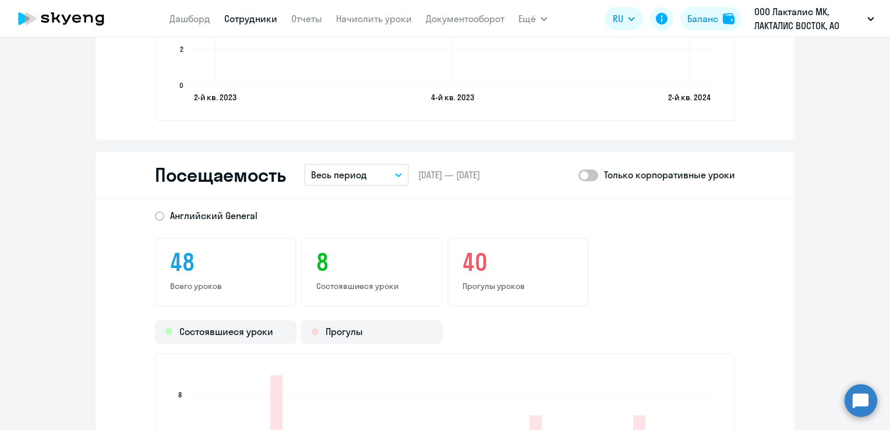
click at [393, 178] on button "Весь период" at bounding box center [356, 175] width 105 height 22
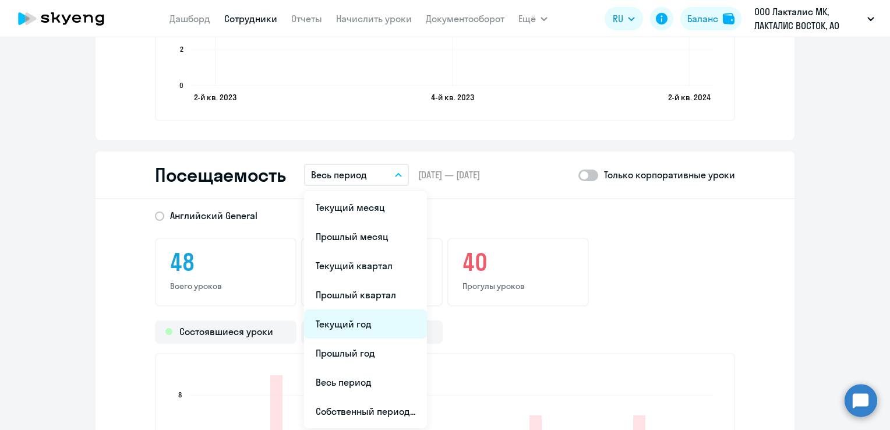
click at [352, 325] on li "Текущий год" at bounding box center [365, 323] width 123 height 29
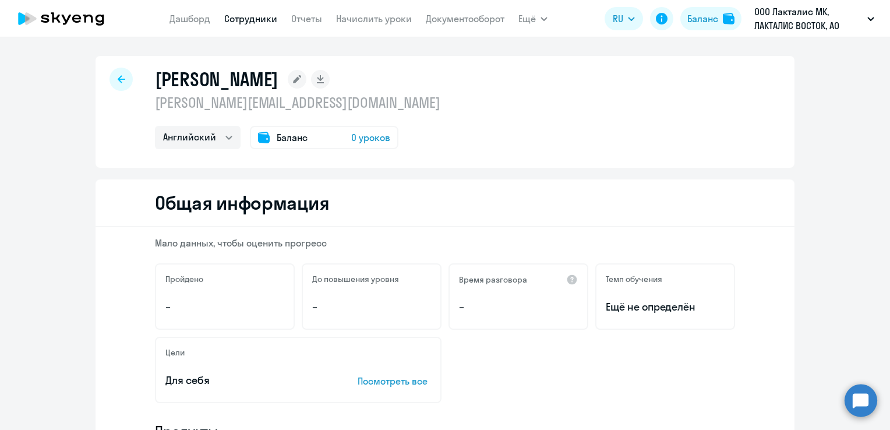
select select "30"
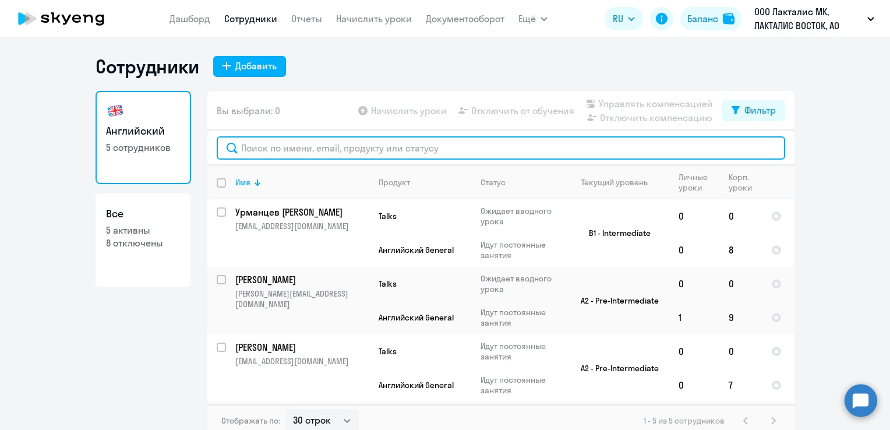
click at [284, 149] on input "text" at bounding box center [501, 147] width 569 height 23
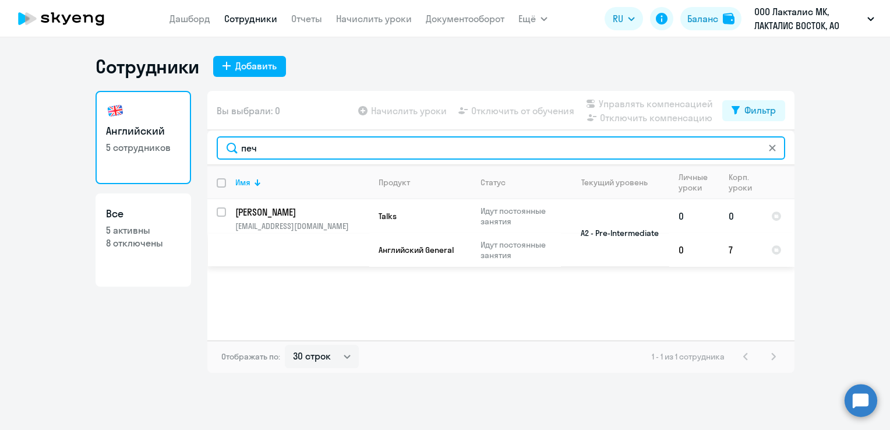
type input "печ"
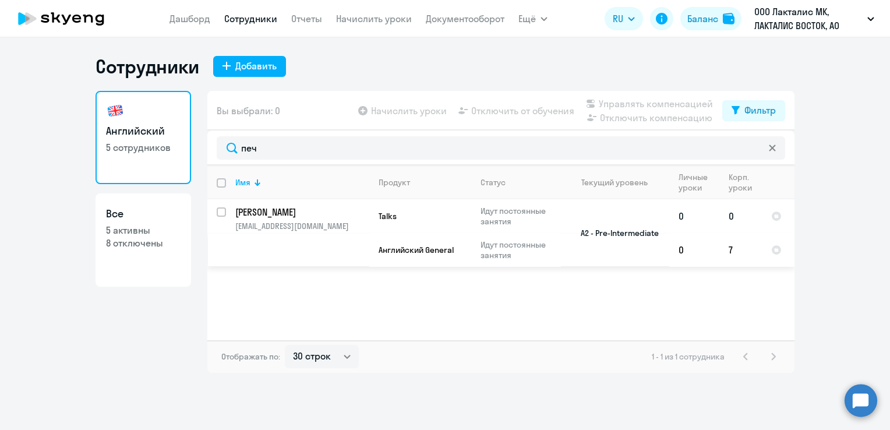
click at [275, 205] on td "[PERSON_NAME] [PERSON_NAME][EMAIL_ADDRESS][DOMAIN_NAME]" at bounding box center [297, 233] width 143 height 68
select select "english"
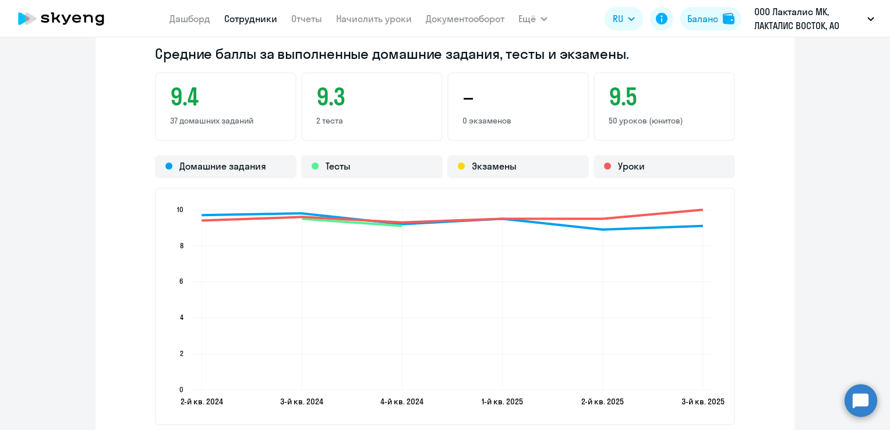
scroll to position [1340, 0]
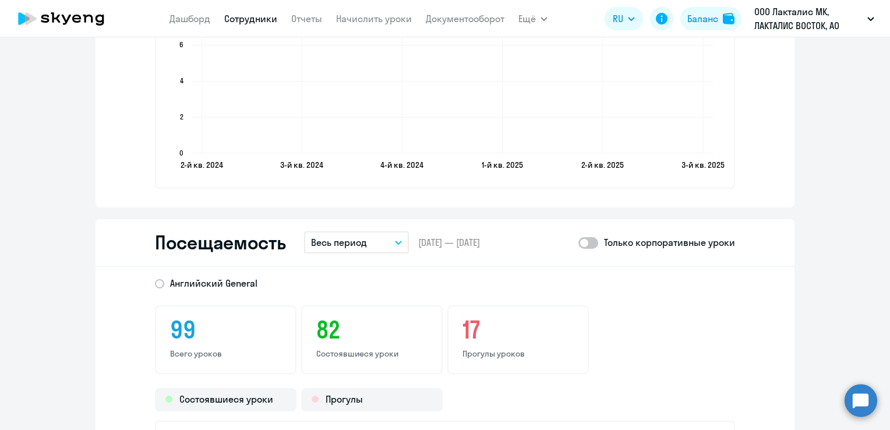
click at [383, 241] on button "Весь период" at bounding box center [356, 242] width 105 height 22
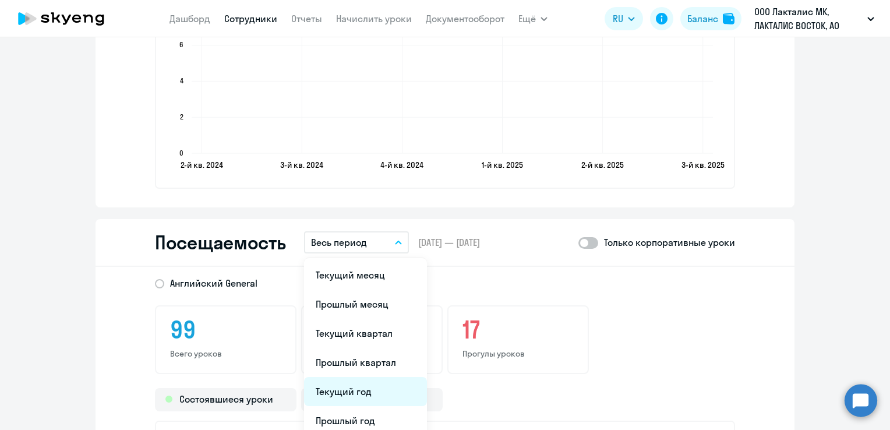
click at [354, 392] on li "Текущий год" at bounding box center [365, 391] width 123 height 29
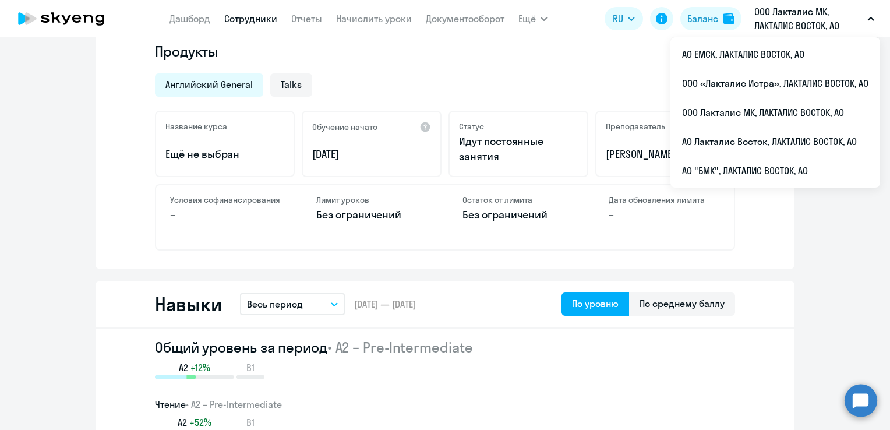
scroll to position [0, 0]
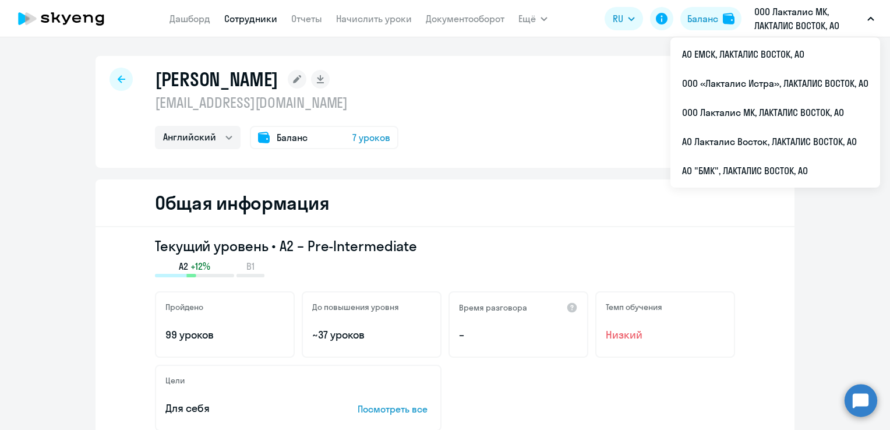
select select "30"
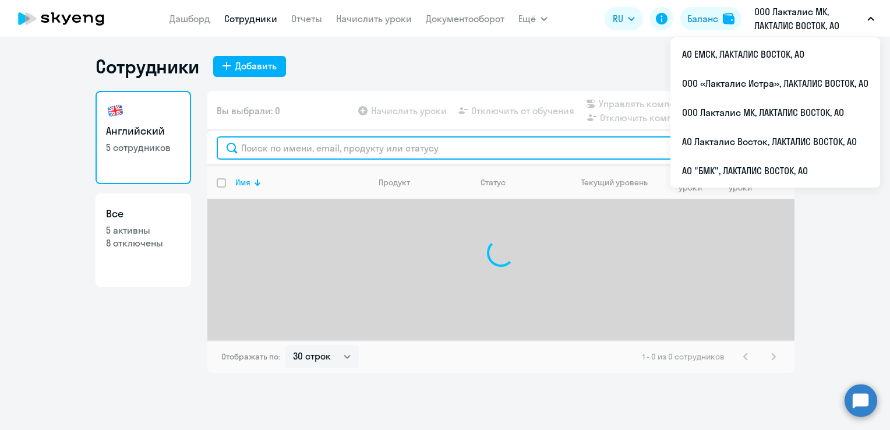
click at [270, 153] on input "text" at bounding box center [501, 147] width 569 height 23
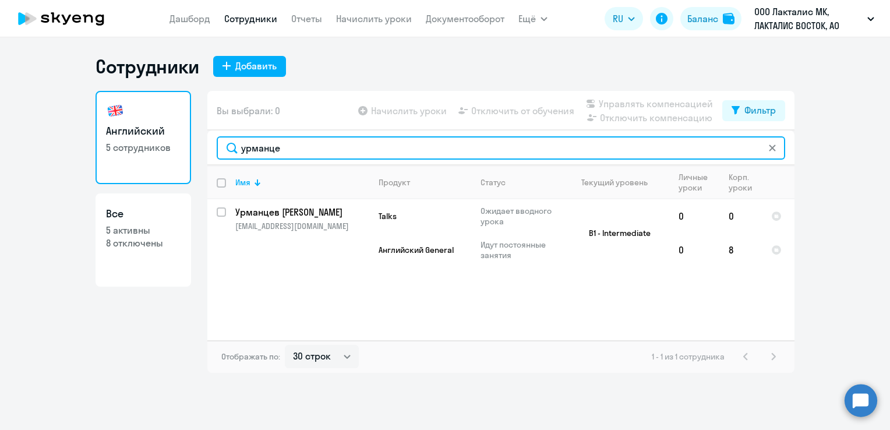
type input "урманце"
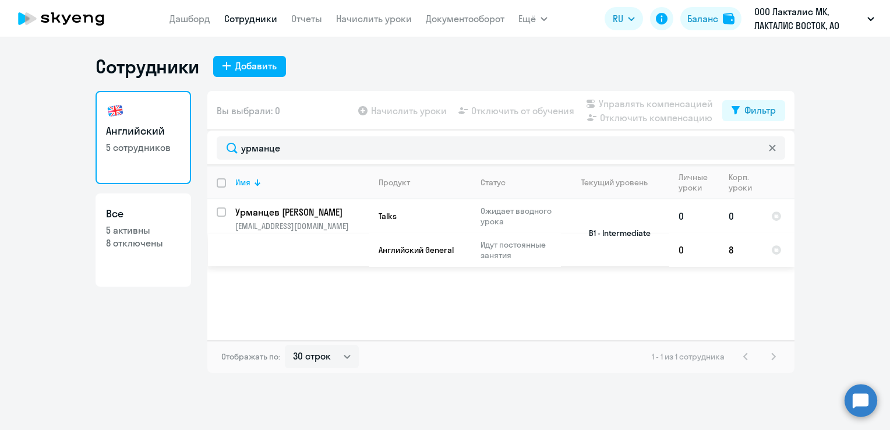
click at [265, 213] on p "Урманцев [PERSON_NAME]" at bounding box center [301, 212] width 132 height 13
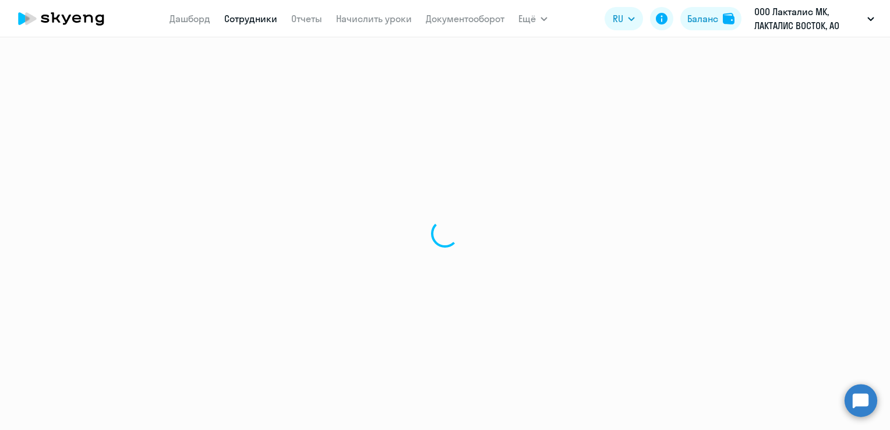
select select "english"
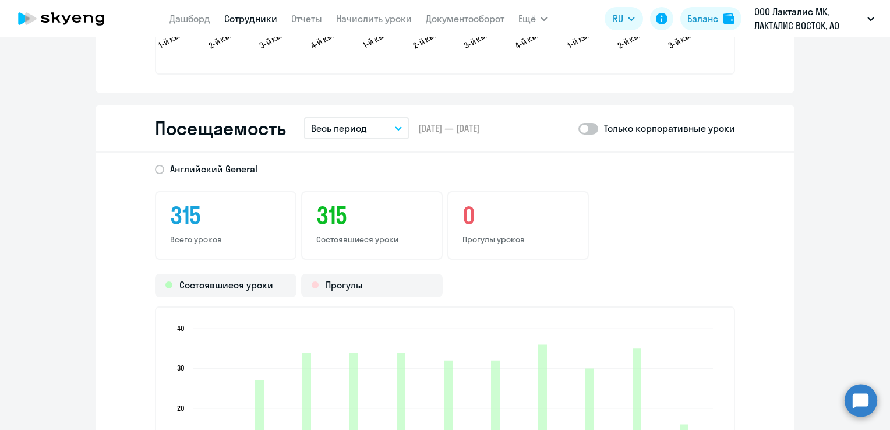
scroll to position [1457, 0]
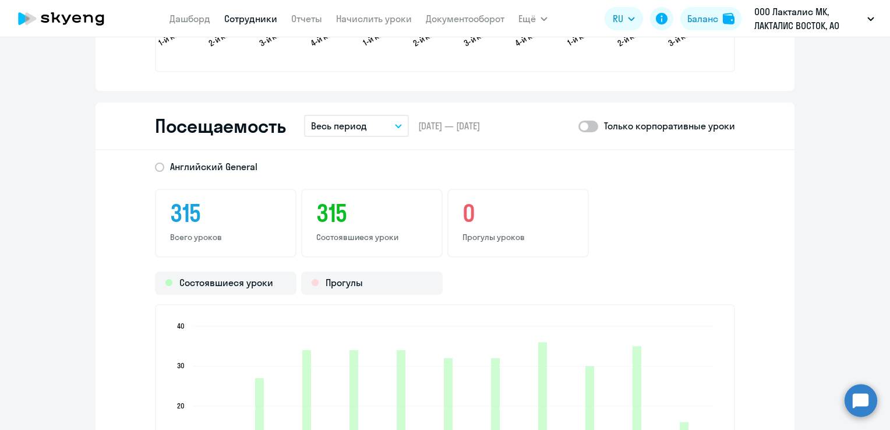
click at [368, 125] on button "Весь период" at bounding box center [356, 126] width 105 height 22
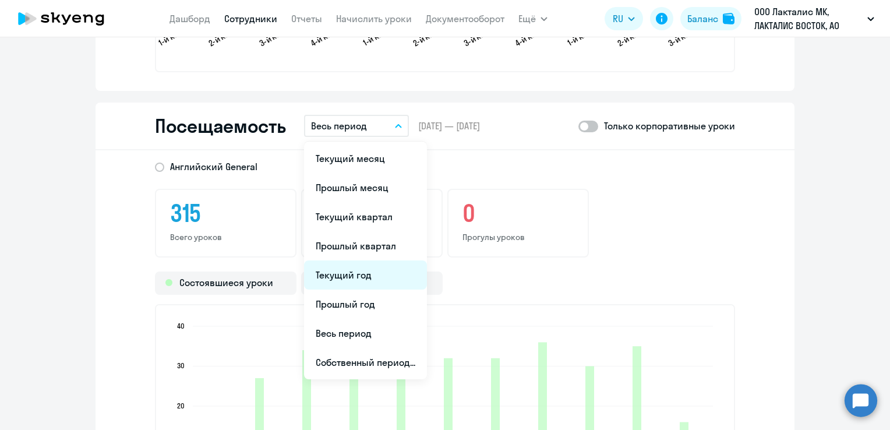
click at [342, 281] on li "Текущий год" at bounding box center [365, 274] width 123 height 29
